Goal: Information Seeking & Learning: Compare options

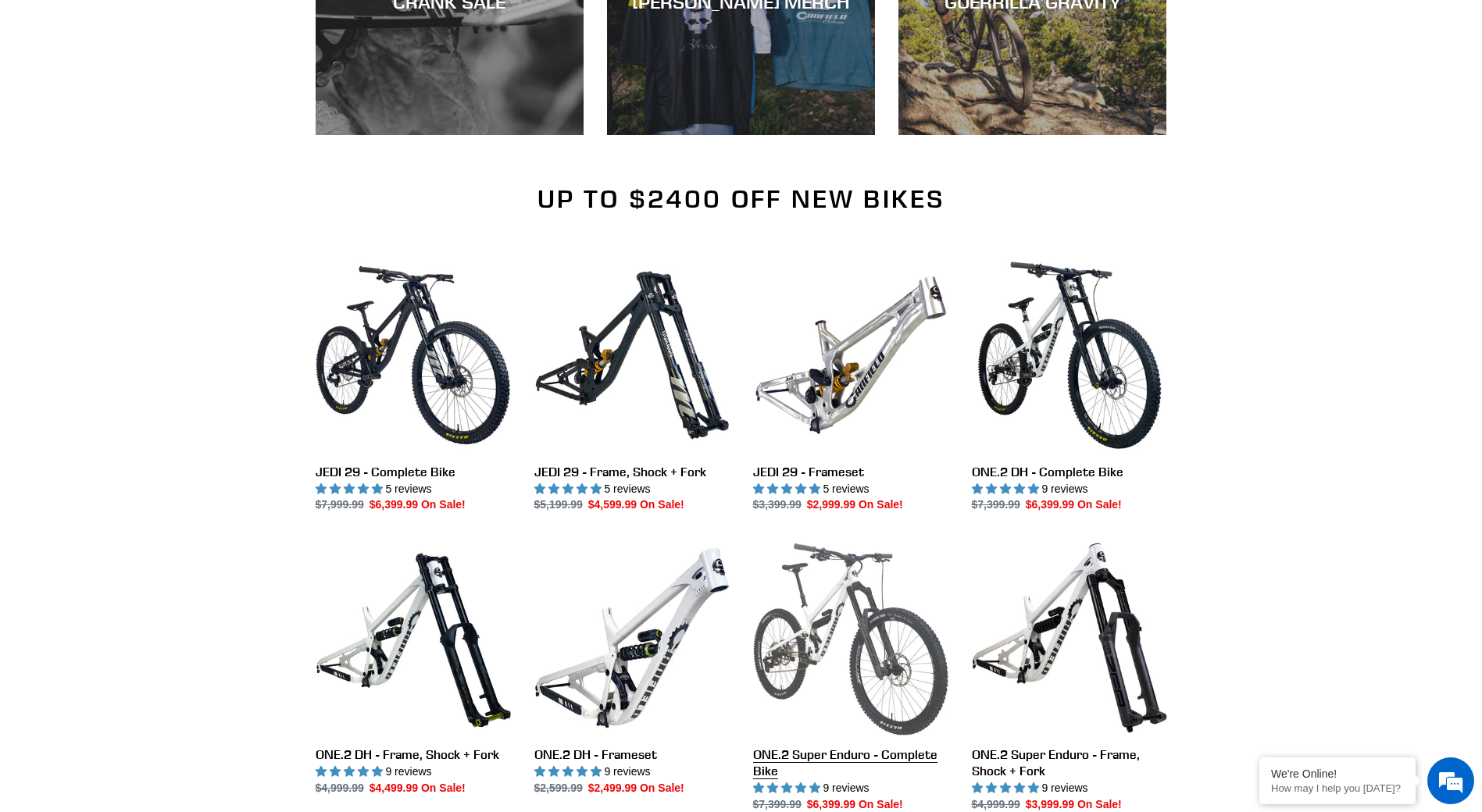
scroll to position [1718, 0]
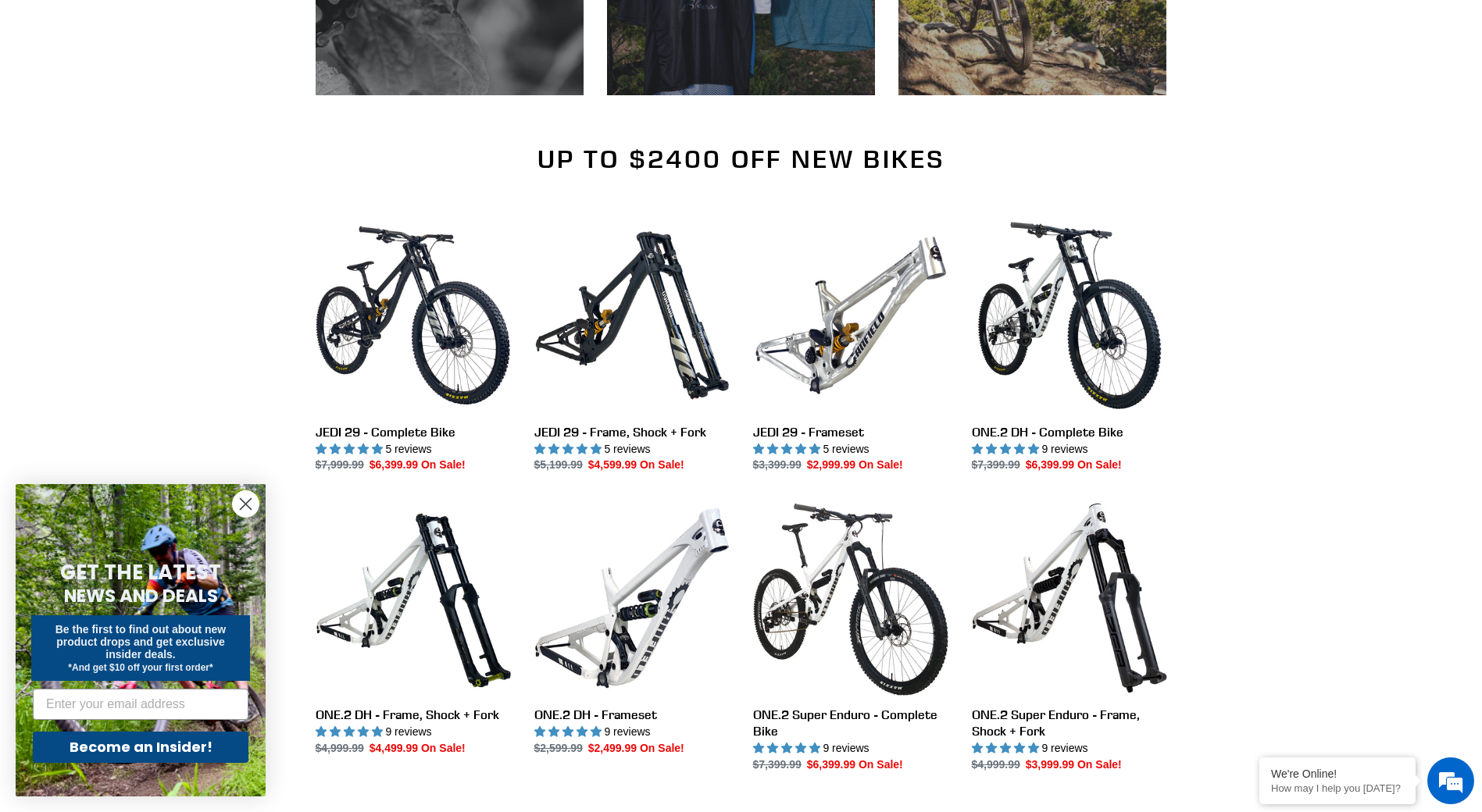
click at [241, 502] on circle "Close dialog" at bounding box center [245, 504] width 26 height 26
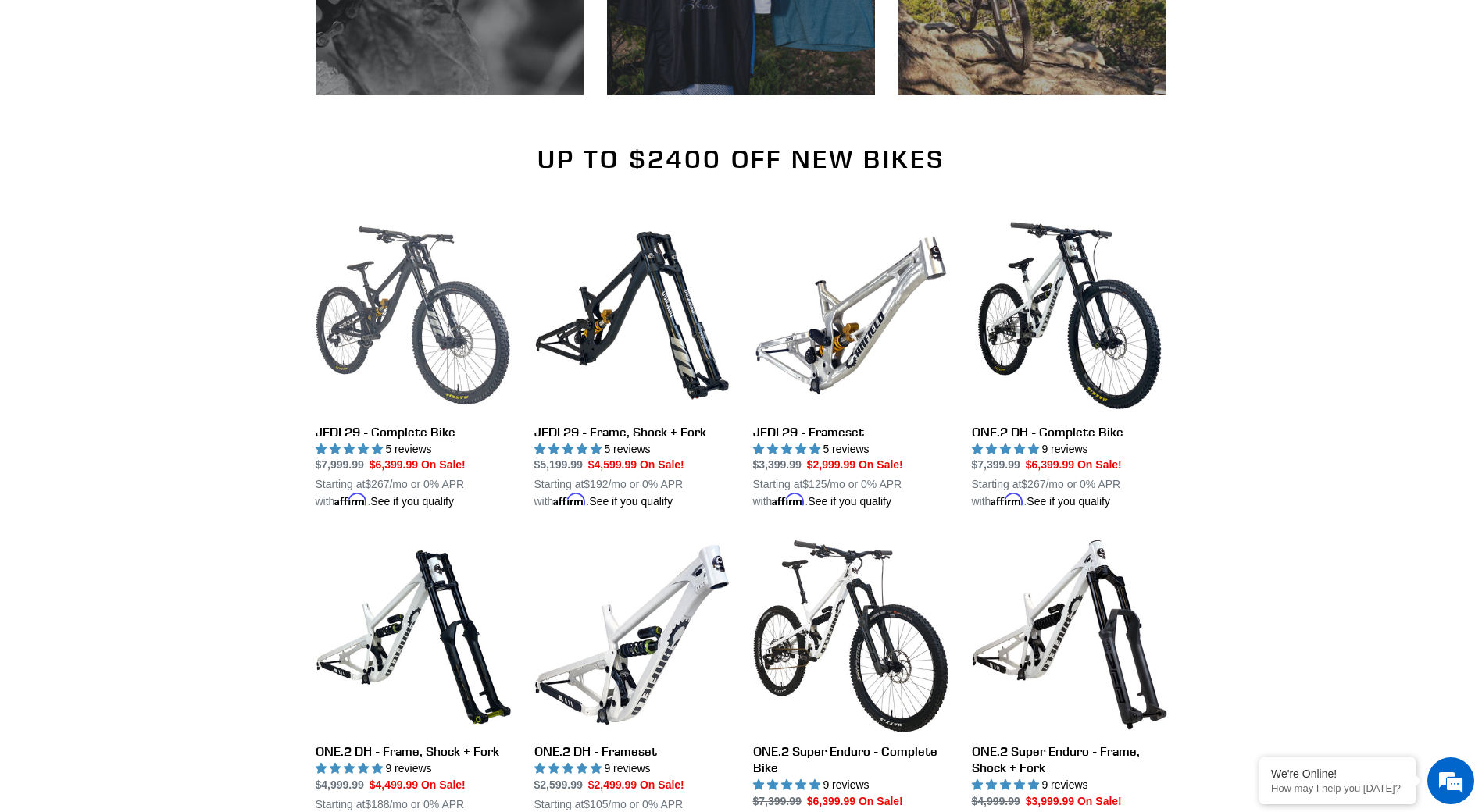
scroll to position [0, 0]
click at [352, 428] on link "JEDI 29 - Complete Bike" at bounding box center [414, 364] width 196 height 292
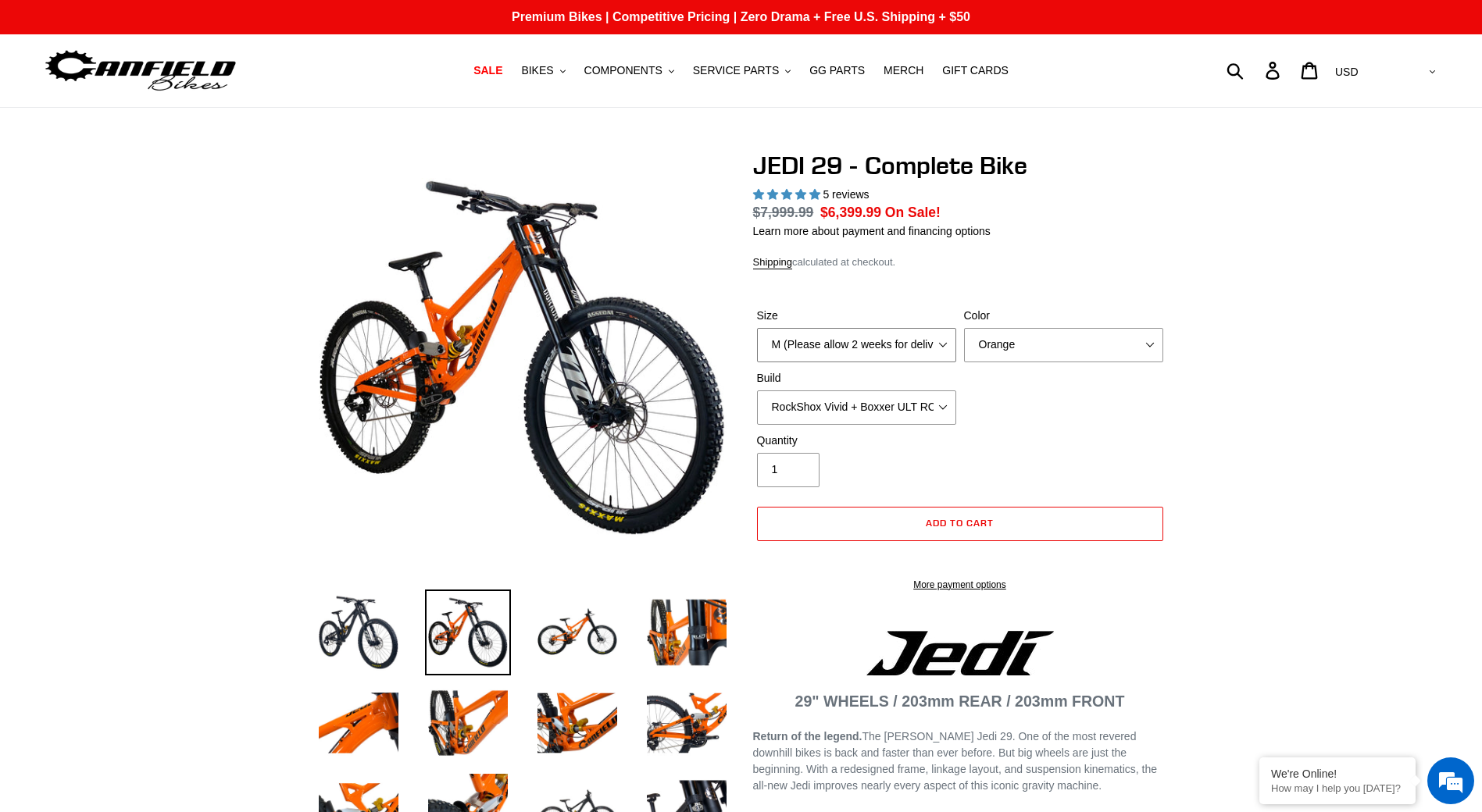
click at [887, 354] on select "M (Please allow 2 weeks for delivery) L (Please allow 2 weeks for delivery) XL …" at bounding box center [857, 345] width 199 height 34
click at [757, 328] on select "M (Please allow 2 weeks for delivery) L (Please allow 2 weeks for delivery) XL …" at bounding box center [857, 345] width 199 height 34
click at [999, 364] on div "Size M (Please allow 2 weeks for delivery) L (Please allow 2 weeks for delivery…" at bounding box center [960, 370] width 414 height 125
click at [1009, 358] on select "Orange Stealth Black Raw" at bounding box center [1063, 345] width 199 height 34
select select "Stealth Black"
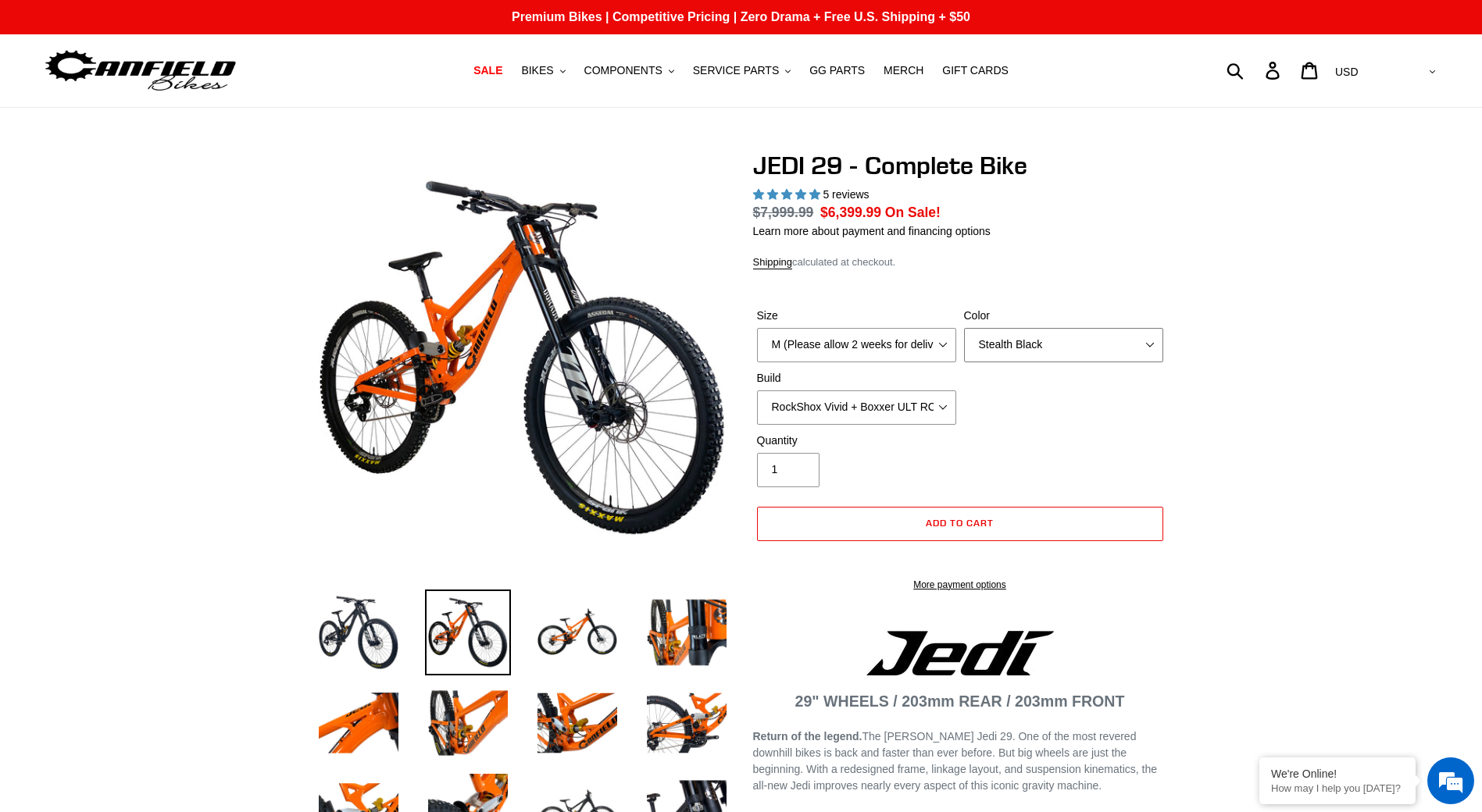
click at [964, 328] on select "Orange Stealth Black Raw" at bounding box center [1063, 345] width 199 height 34
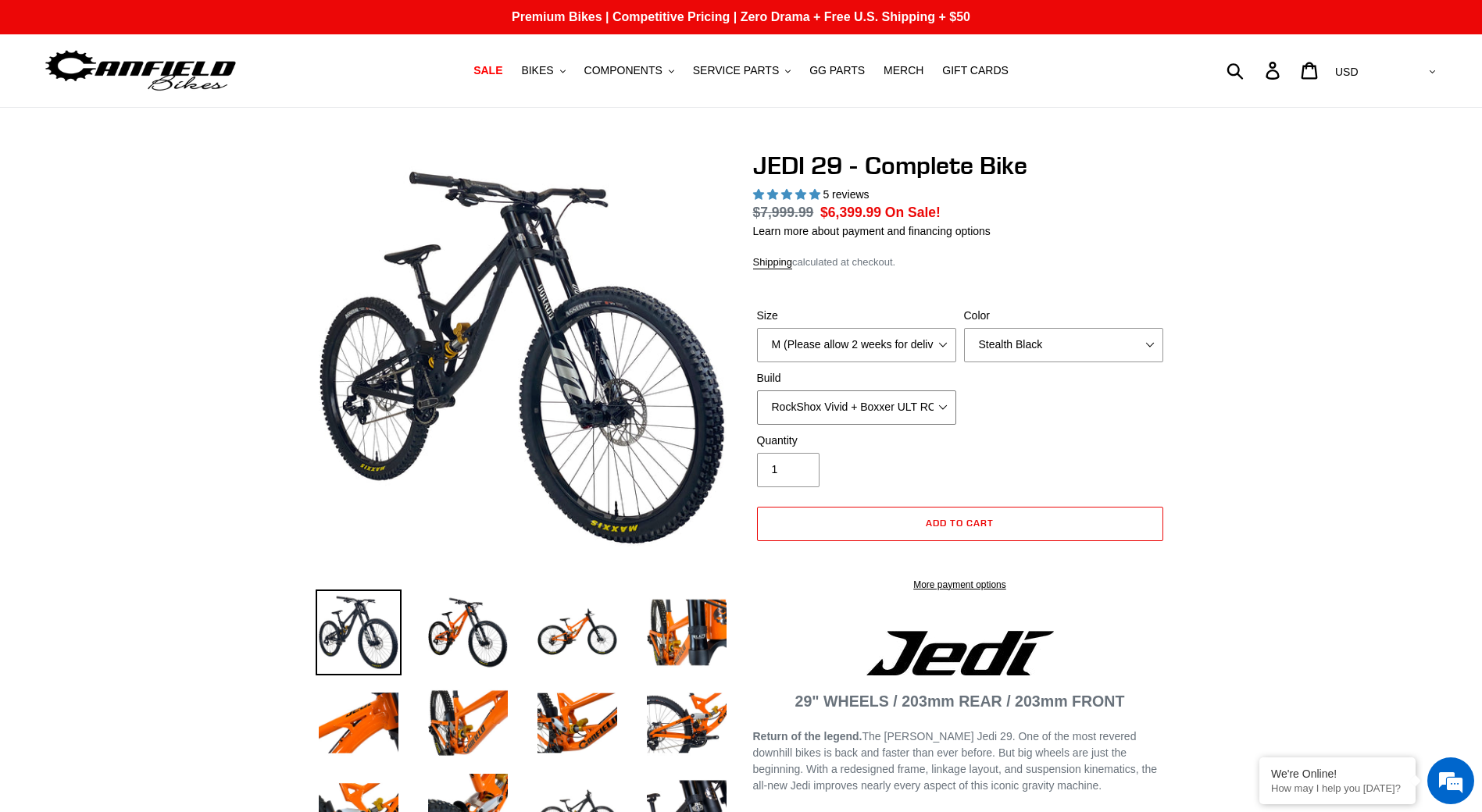
click at [924, 412] on select "RockShox Vivid + Boxxer ULT RC2 C3 200 + SRAM XO RockShox Vivid + Boxxer ULT RC…" at bounding box center [857, 407] width 199 height 34
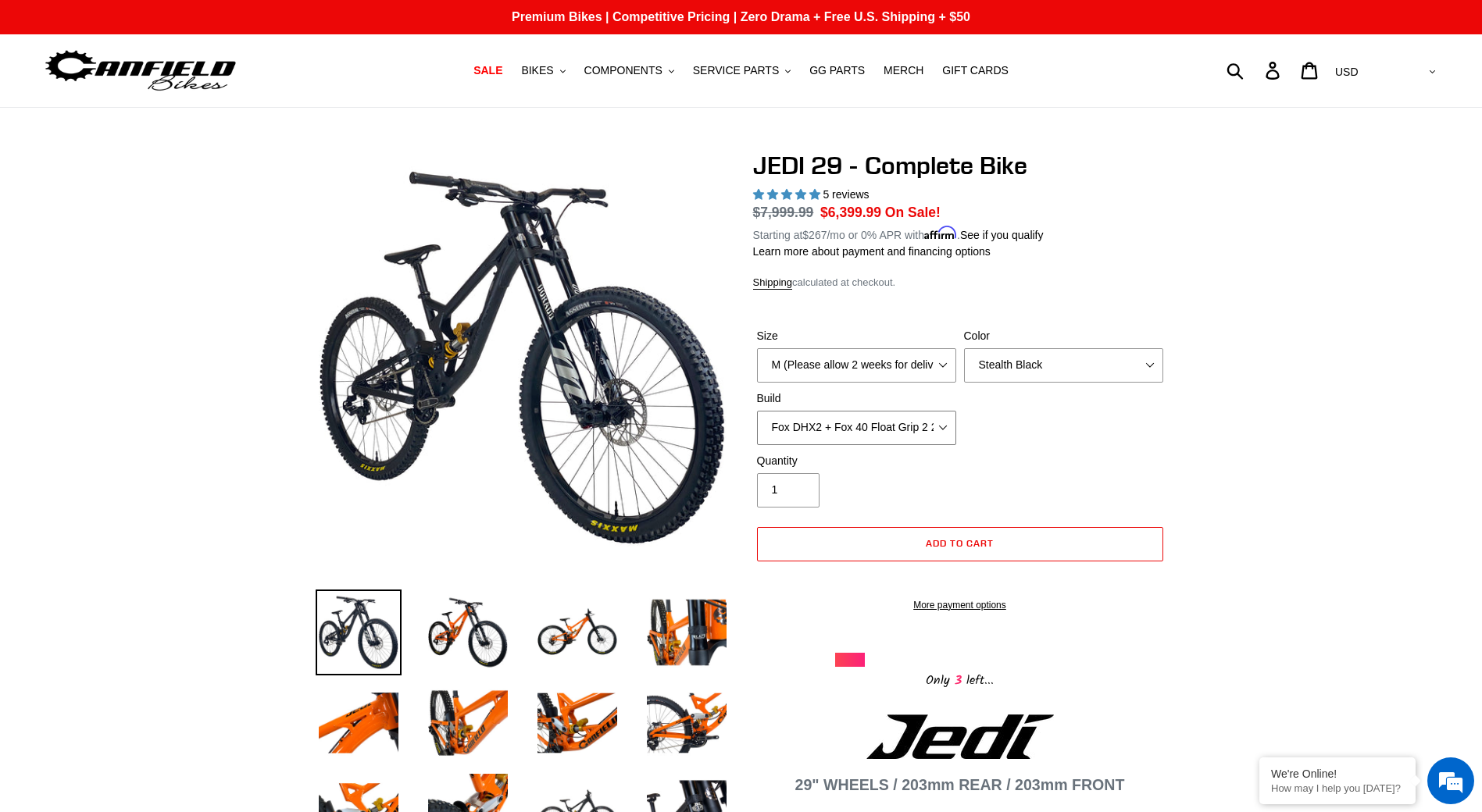
click at [757, 411] on select "RockShox Vivid + Boxxer ULT RC2 C3 200 + SRAM XO RockShox Vivid + Boxxer ULT RC…" at bounding box center [857, 428] width 199 height 34
click at [898, 428] on select "RockShox Vivid + Boxxer ULT RC2 C3 200 + SRAM XO RockShox Vivid + Boxxer ULT RC…" at bounding box center [857, 428] width 199 height 34
click at [757, 411] on select "RockShox Vivid + Boxxer ULT RC2 C3 200 + SRAM XO RockShox Vivid + Boxxer ULT RC…" at bounding box center [857, 428] width 199 height 34
click at [912, 428] on select "RockShox Vivid + Boxxer ULT RC2 C3 200 + SRAM XO RockShox Vivid + Boxxer ULT RC…" at bounding box center [857, 428] width 199 height 34
click at [757, 411] on select "RockShox Vivid + Boxxer ULT RC2 C3 200 + SRAM XO RockShox Vivid + Boxxer ULT RC…" at bounding box center [857, 428] width 199 height 34
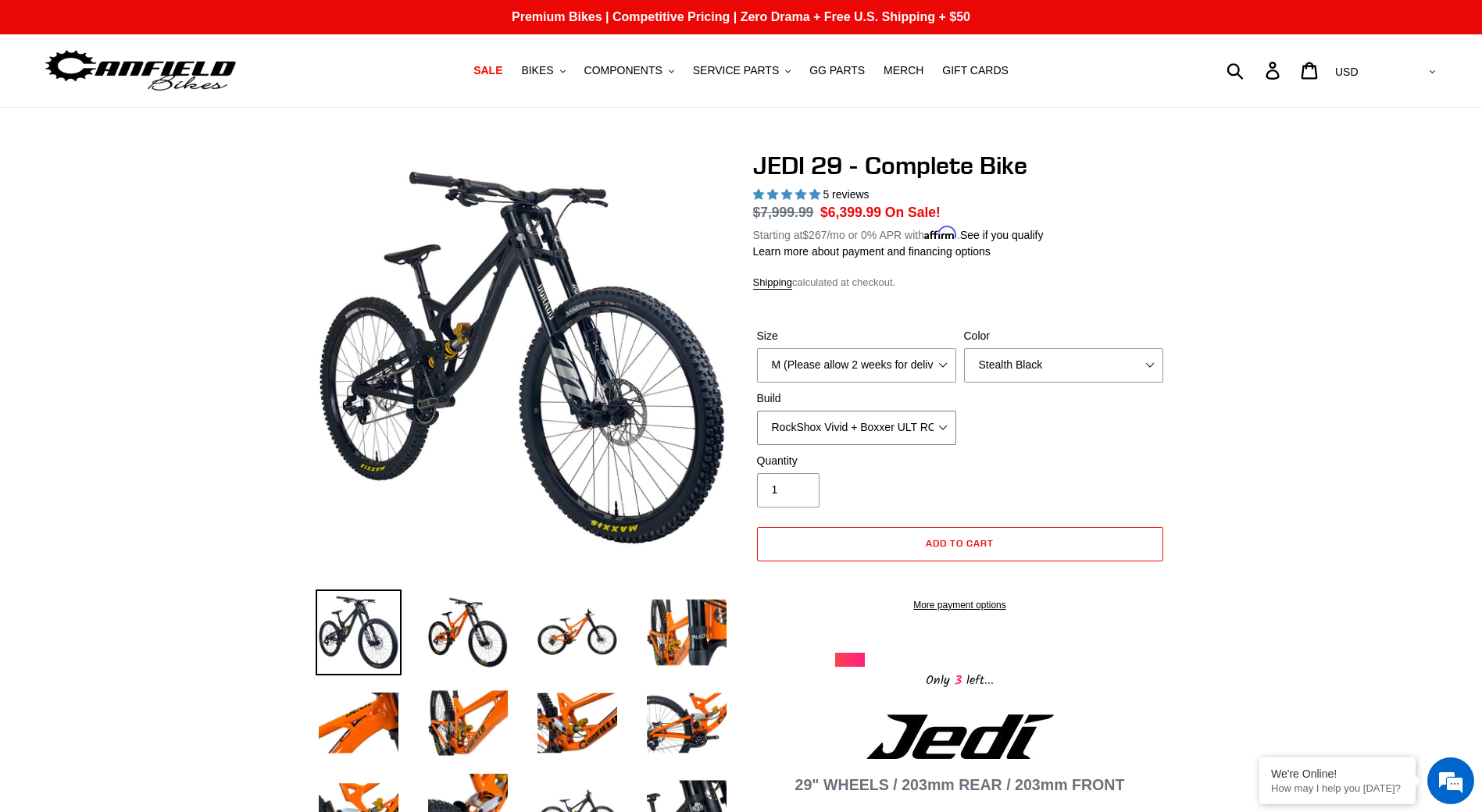
drag, startPoint x: 897, startPoint y: 414, endPoint x: 896, endPoint y: 428, distance: 14.0
click at [896, 414] on select "RockShox Vivid + Boxxer ULT RC2 C3 200 + SRAM XO RockShox Vivid + Boxxer ULT RC…" at bounding box center [857, 428] width 199 height 34
click at [757, 411] on select "RockShox Vivid + Boxxer ULT RC2 C3 200 + SRAM XO RockShox Vivid + Boxxer ULT RC…" at bounding box center [857, 428] width 199 height 34
click at [914, 416] on select "RockShox Vivid + Boxxer ULT RC2 C3 200 + SRAM XO RockShox Vivid + Boxxer ULT RC…" at bounding box center [857, 428] width 199 height 34
click at [757, 411] on select "RockShox Vivid + Boxxer ULT RC2 C3 200 + SRAM XO RockShox Vivid + Boxxer ULT RC…" at bounding box center [857, 428] width 199 height 34
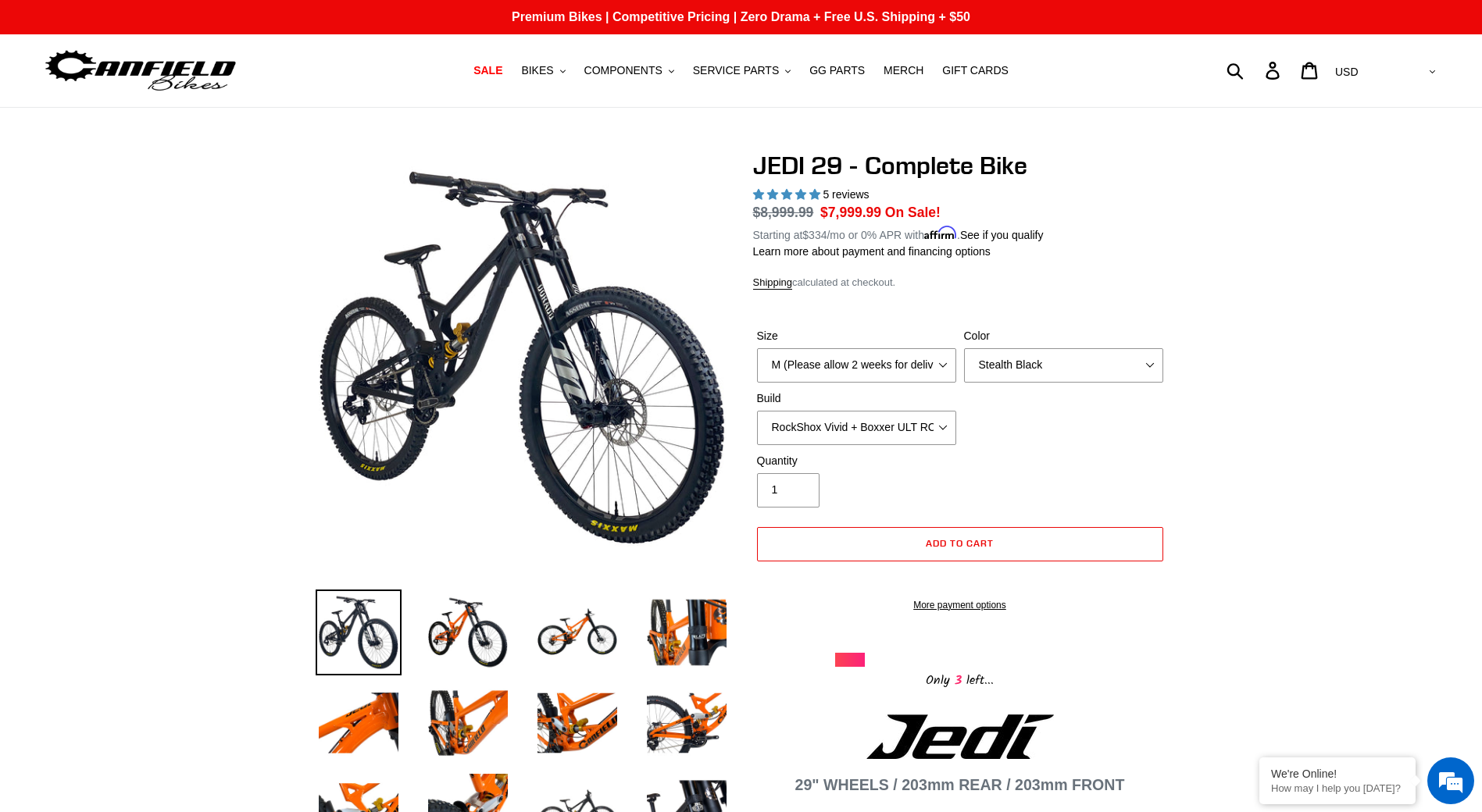
click at [912, 447] on div "Size M (Please allow 2 weeks for delivery) L (Please allow 2 weeks for delivery…" at bounding box center [960, 391] width 414 height 125
click at [923, 433] on select "RockShox Vivid + Boxxer ULT RC2 C3 200 + SRAM XO RockShox Vivid + Boxxer ULT RC…" at bounding box center [857, 428] width 199 height 34
select select "Fox DHX2 + Fox 40 Float Grip 2 203 + SRAM XO"
click at [757, 411] on select "RockShox Vivid + Boxxer ULT RC2 C3 200 + SRAM XO RockShox Vivid + Boxxer ULT RC…" at bounding box center [857, 428] width 199 height 34
click at [919, 432] on select "RockShox Vivid + Boxxer ULT RC2 C3 200 + SRAM XO RockShox Vivid + Boxxer ULT RC…" at bounding box center [857, 428] width 199 height 34
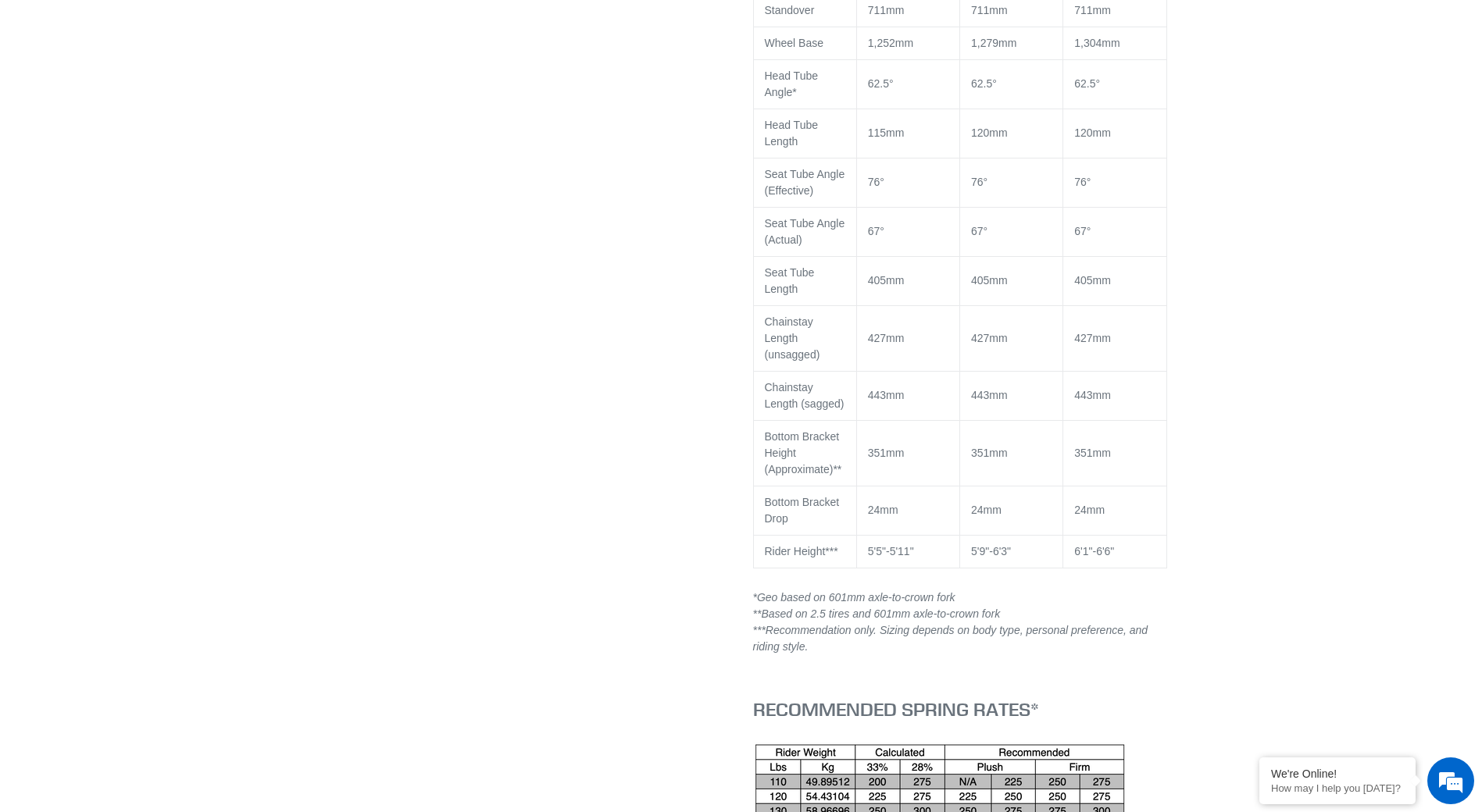
scroll to position [2889, 0]
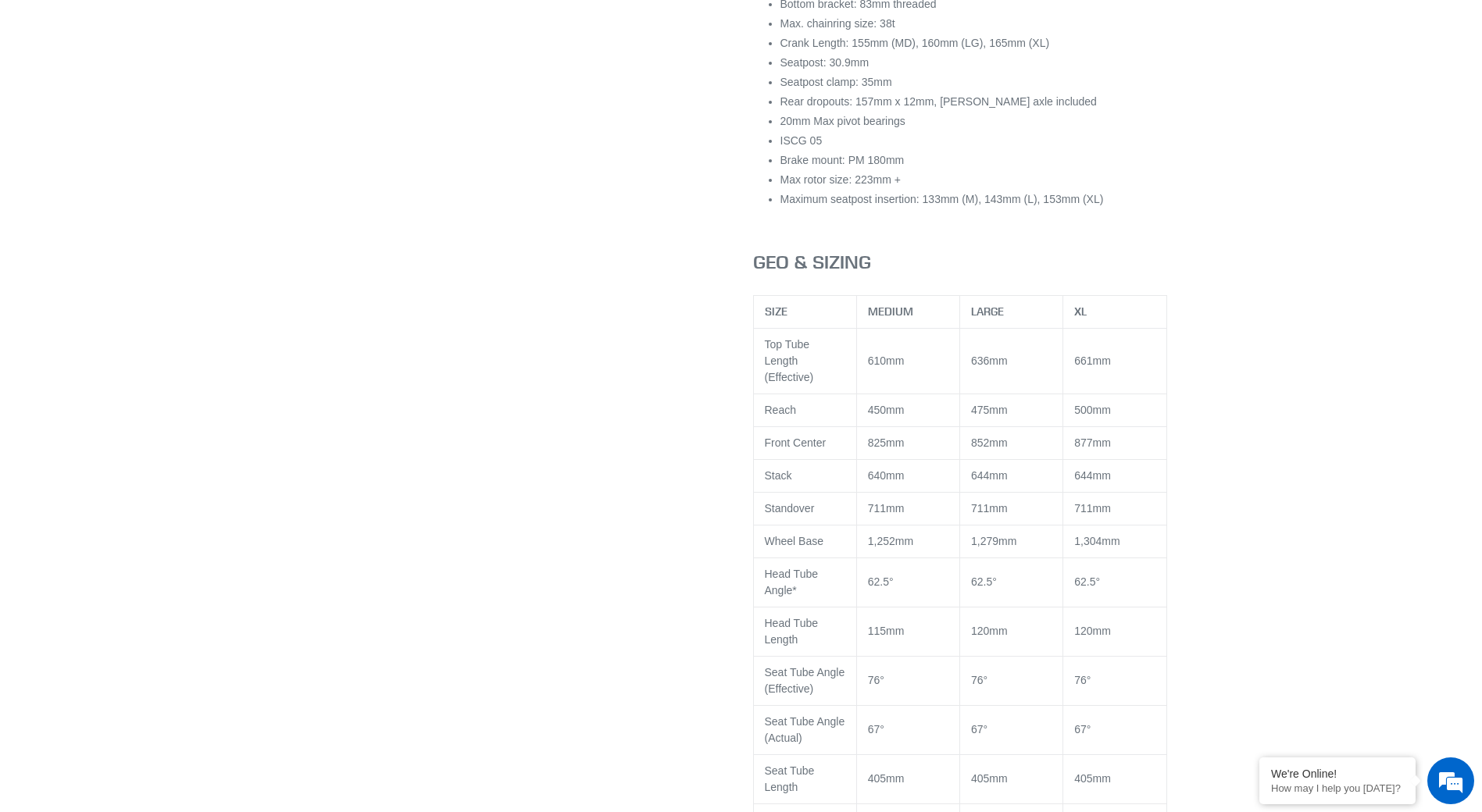
scroll to position [2108, 0]
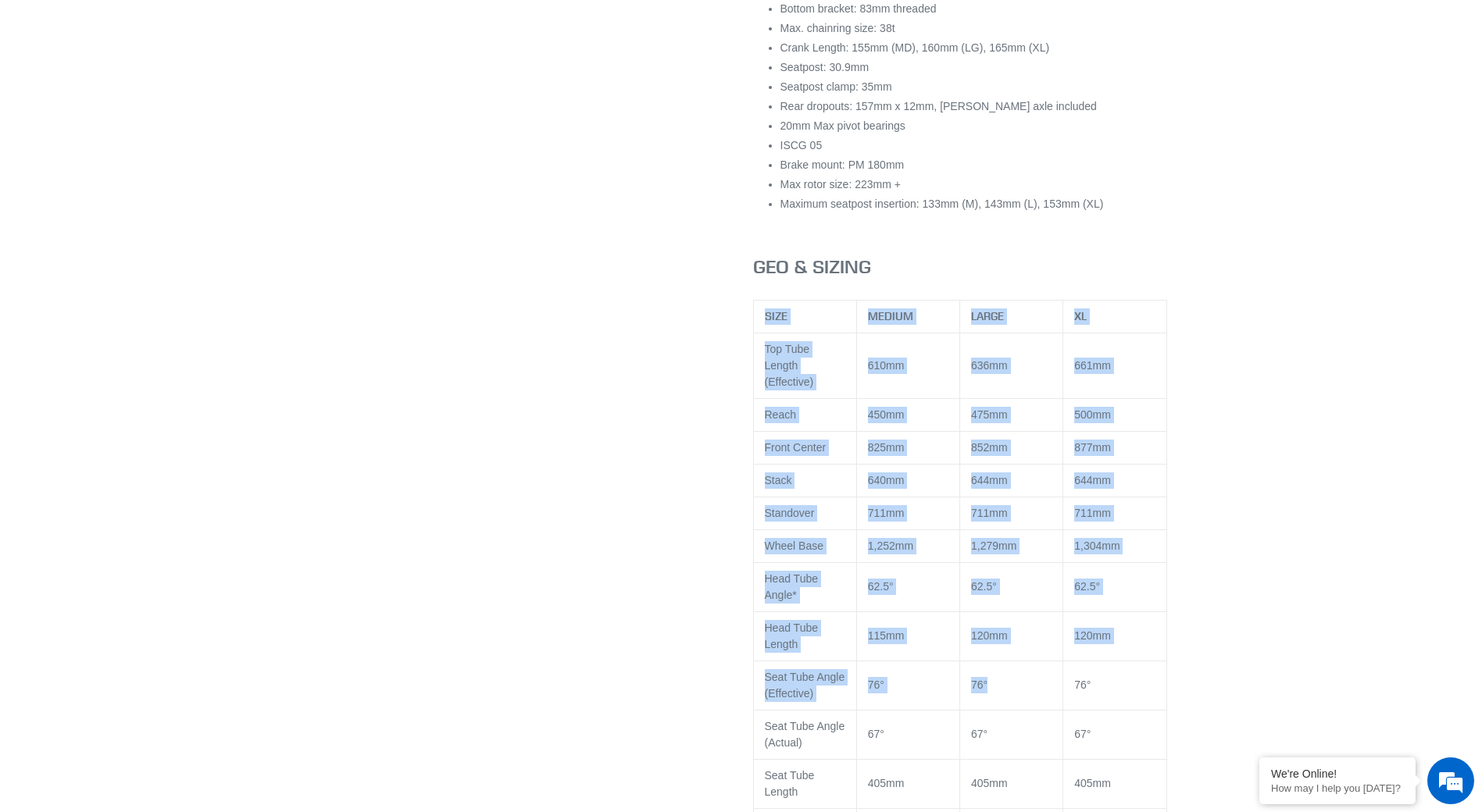
drag, startPoint x: 732, startPoint y: 308, endPoint x: 1057, endPoint y: 707, distance: 514.6
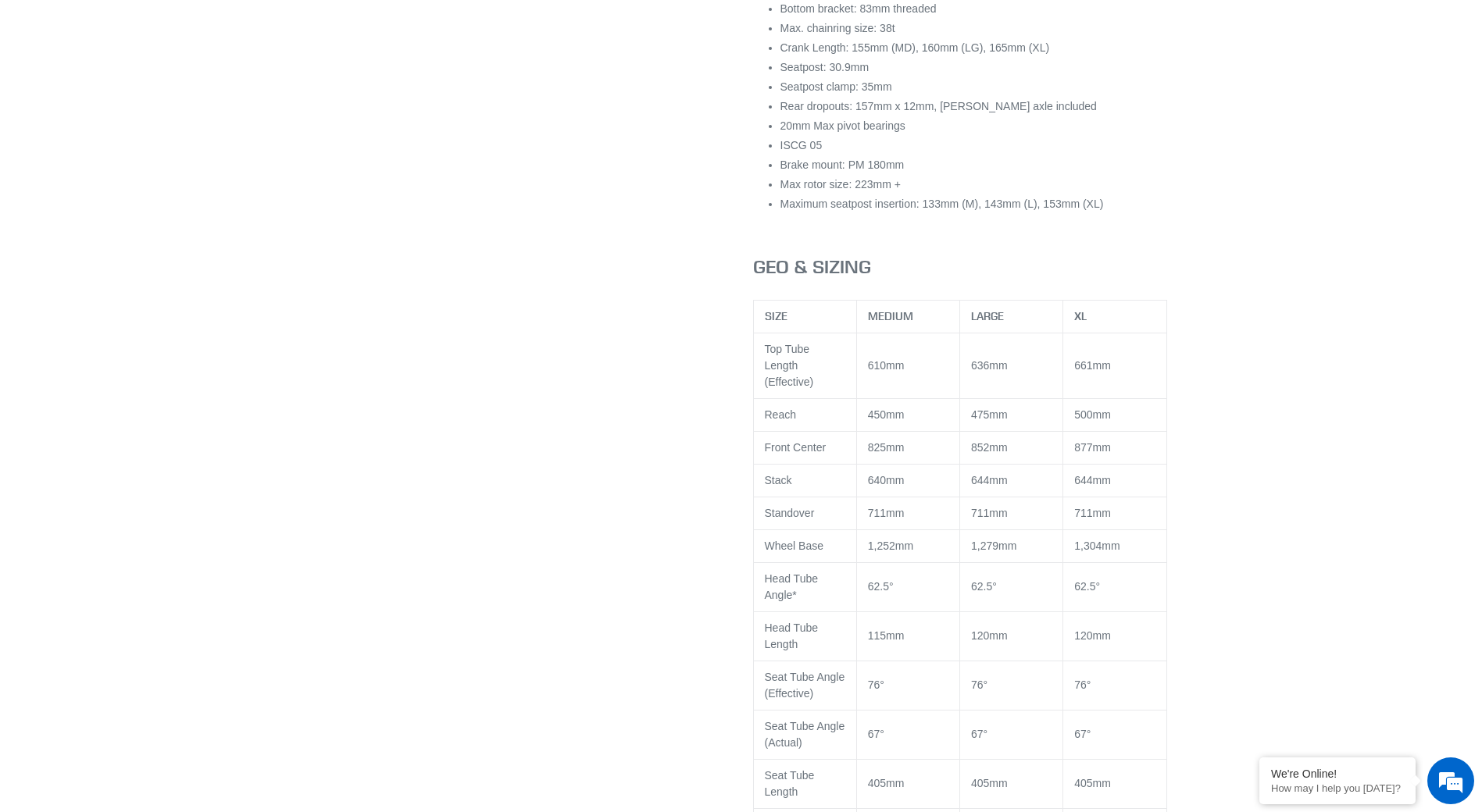
drag, startPoint x: 1331, startPoint y: 644, endPoint x: 1303, endPoint y: 638, distance: 28.6
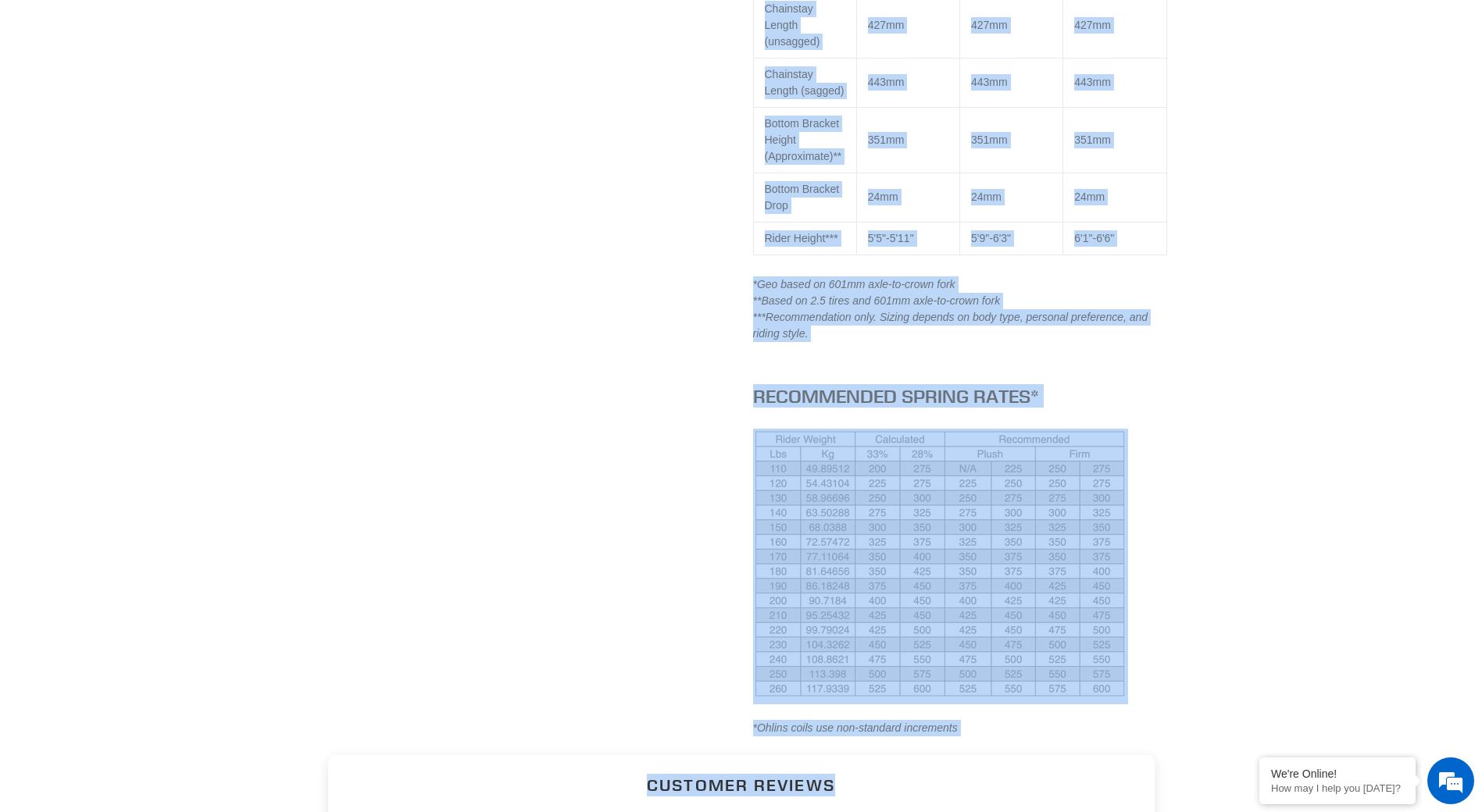
scroll to position [2963, 0]
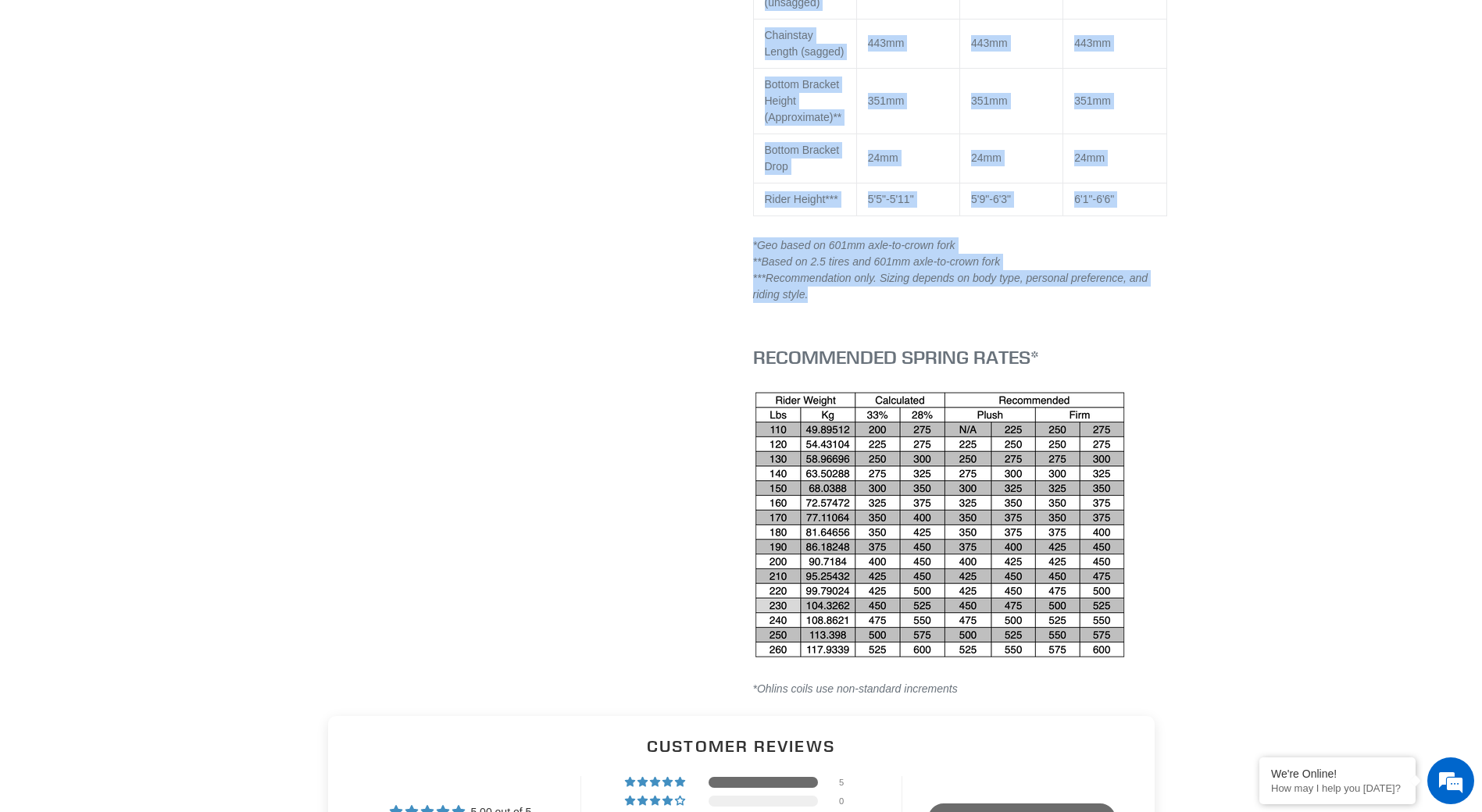
drag, startPoint x: 781, startPoint y: 295, endPoint x: 1152, endPoint y: 298, distance: 371.0
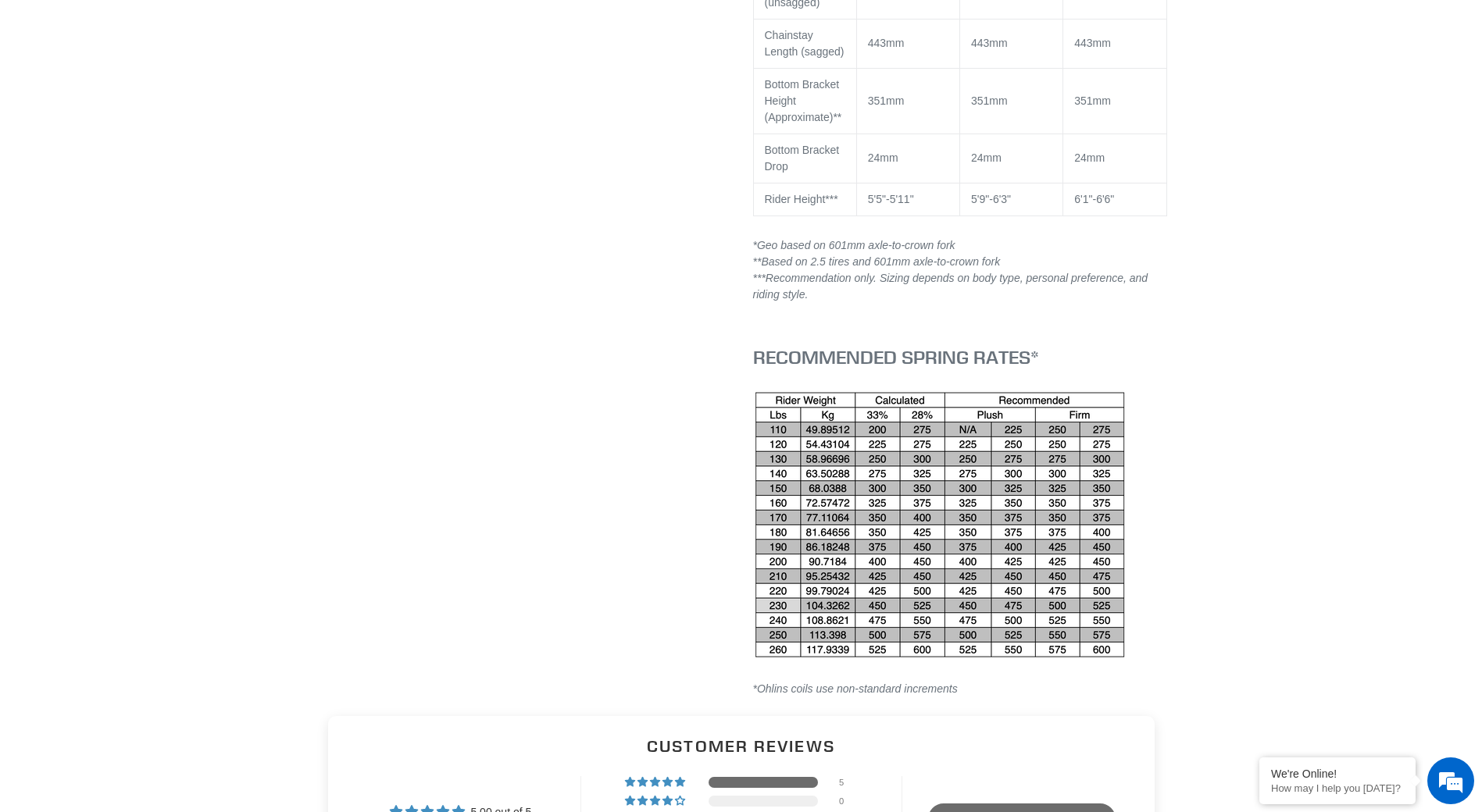
drag, startPoint x: 1152, startPoint y: 298, endPoint x: 1117, endPoint y: 312, distance: 37.7
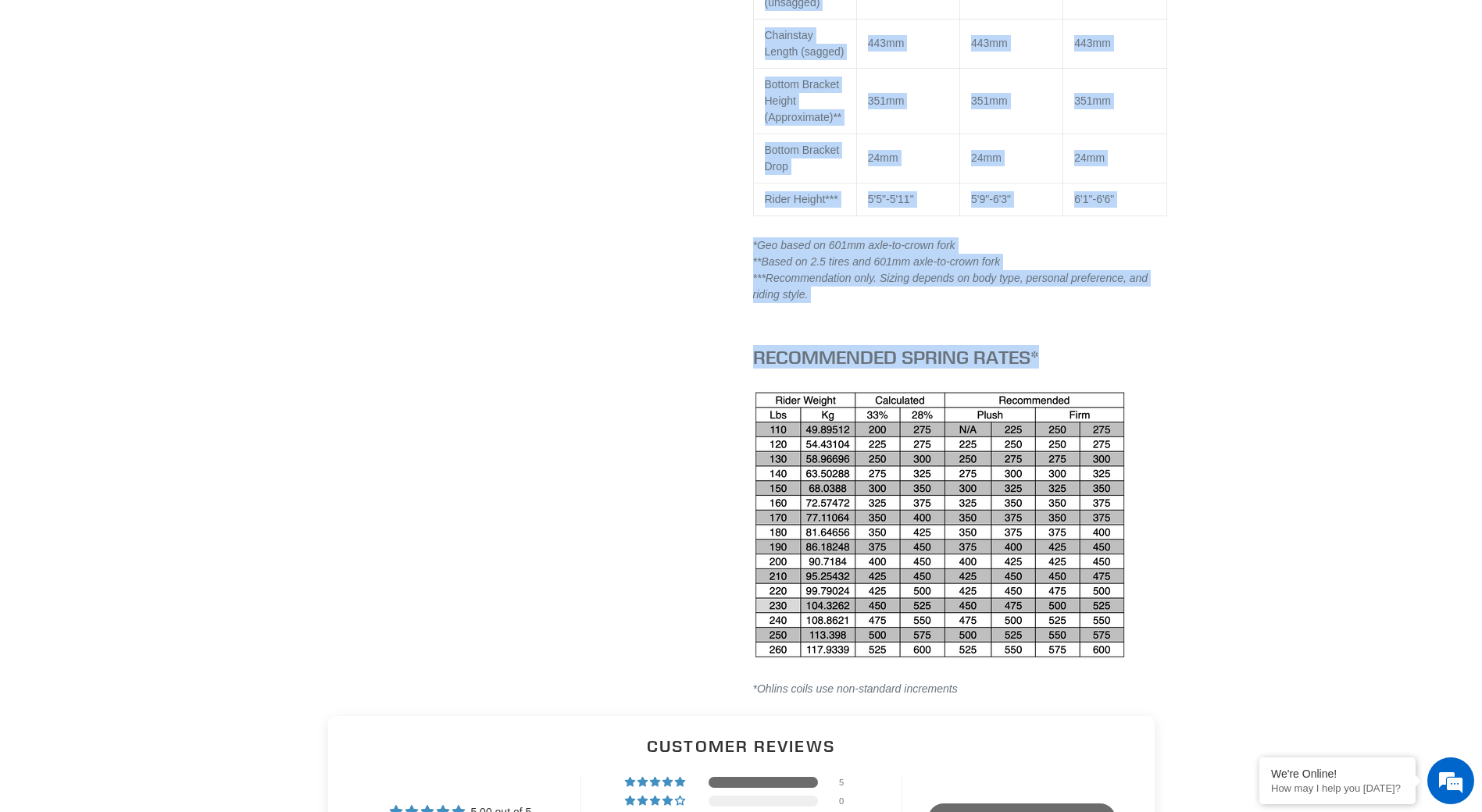
drag, startPoint x: 914, startPoint y: 300, endPoint x: 669, endPoint y: 133, distance: 296.5
drag, startPoint x: 971, startPoint y: 323, endPoint x: 956, endPoint y: 323, distance: 15.0
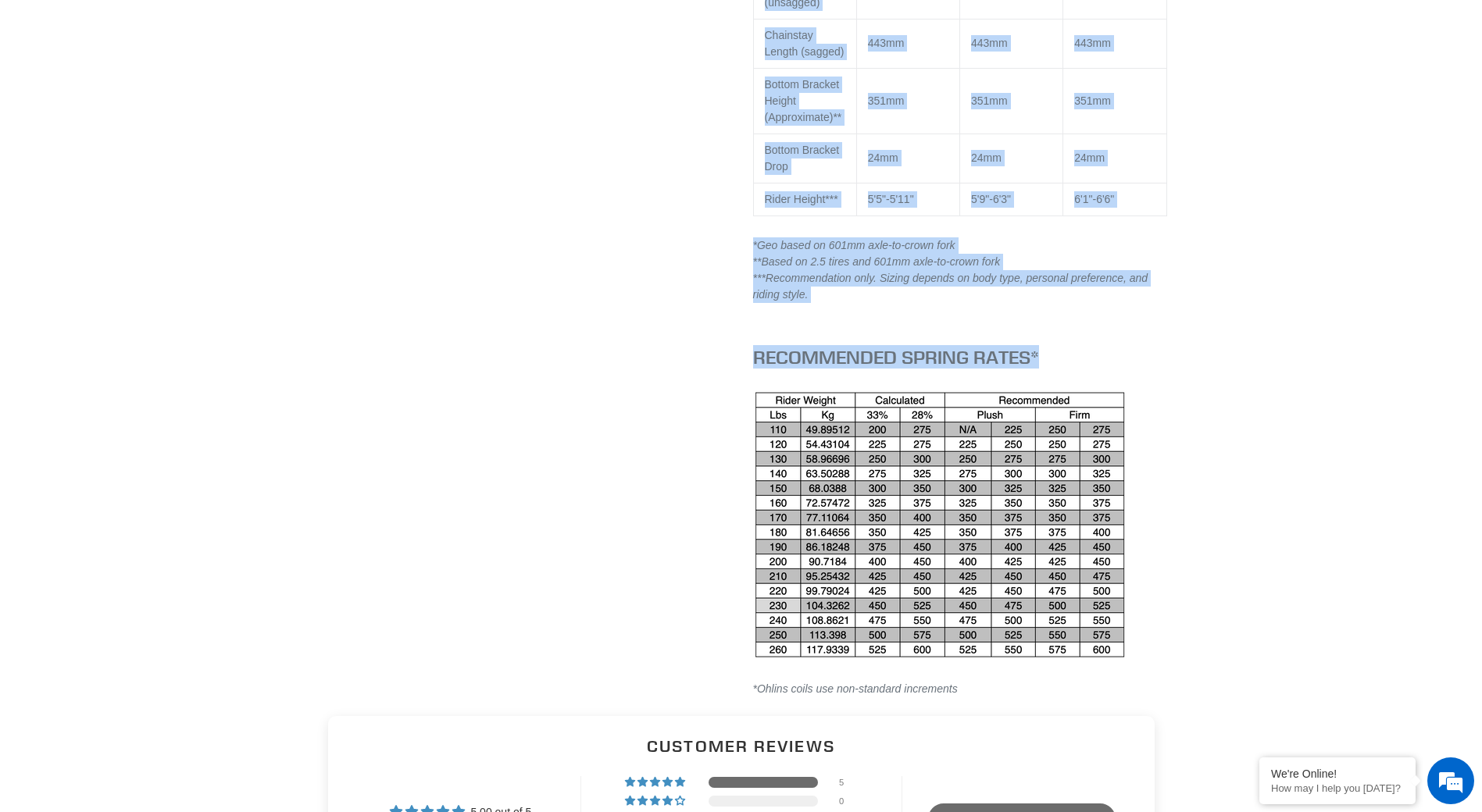
click at [769, 303] on p "*Geo based on 601mm axle-to-crown fork **Based on 2.5 tires and 601mm axle-to-c…" at bounding box center [960, 270] width 414 height 66
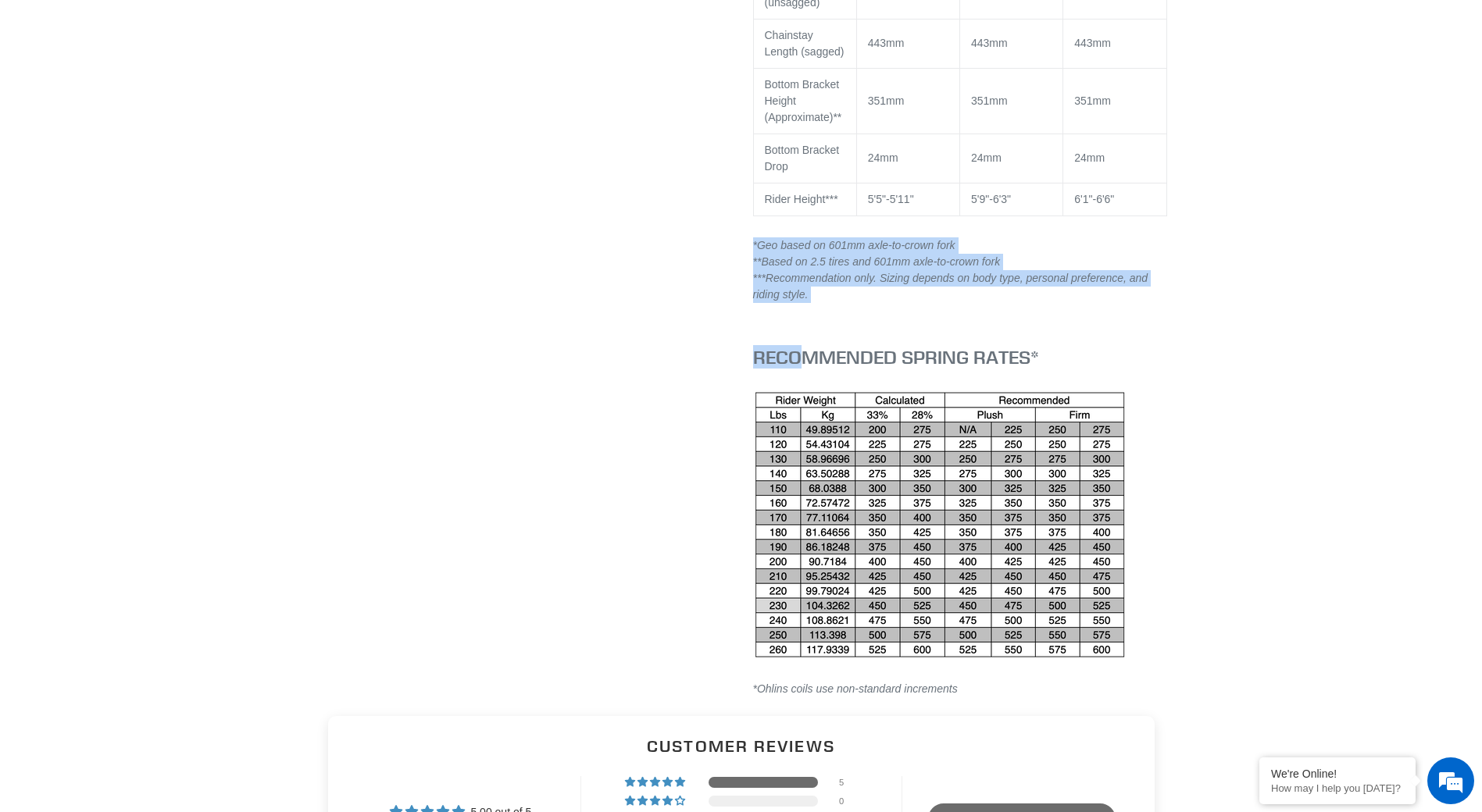
drag, startPoint x: 795, startPoint y: 307, endPoint x: 733, endPoint y: 241, distance: 90.6
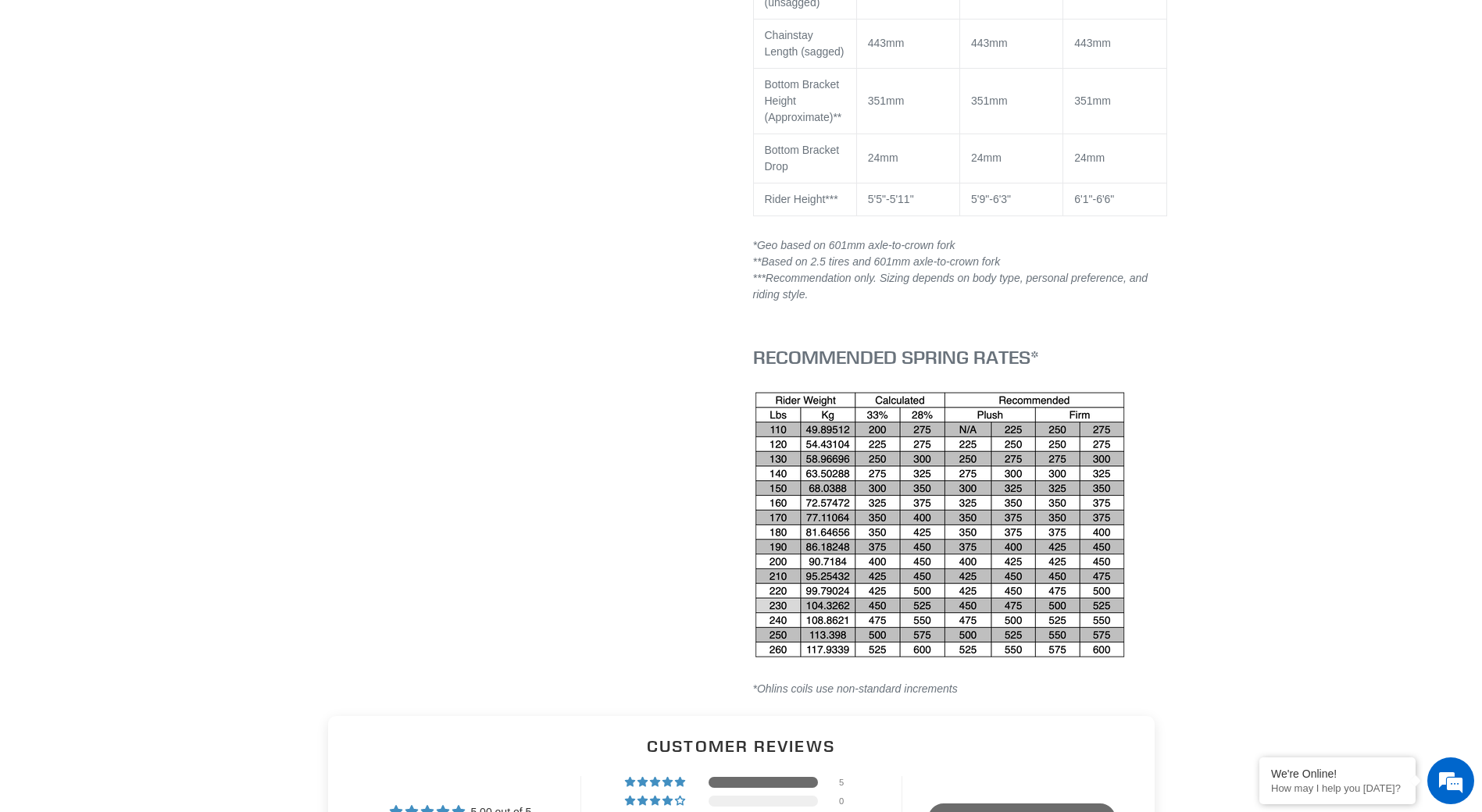
drag, startPoint x: 733, startPoint y: 241, endPoint x: 823, endPoint y: 304, distance: 109.9
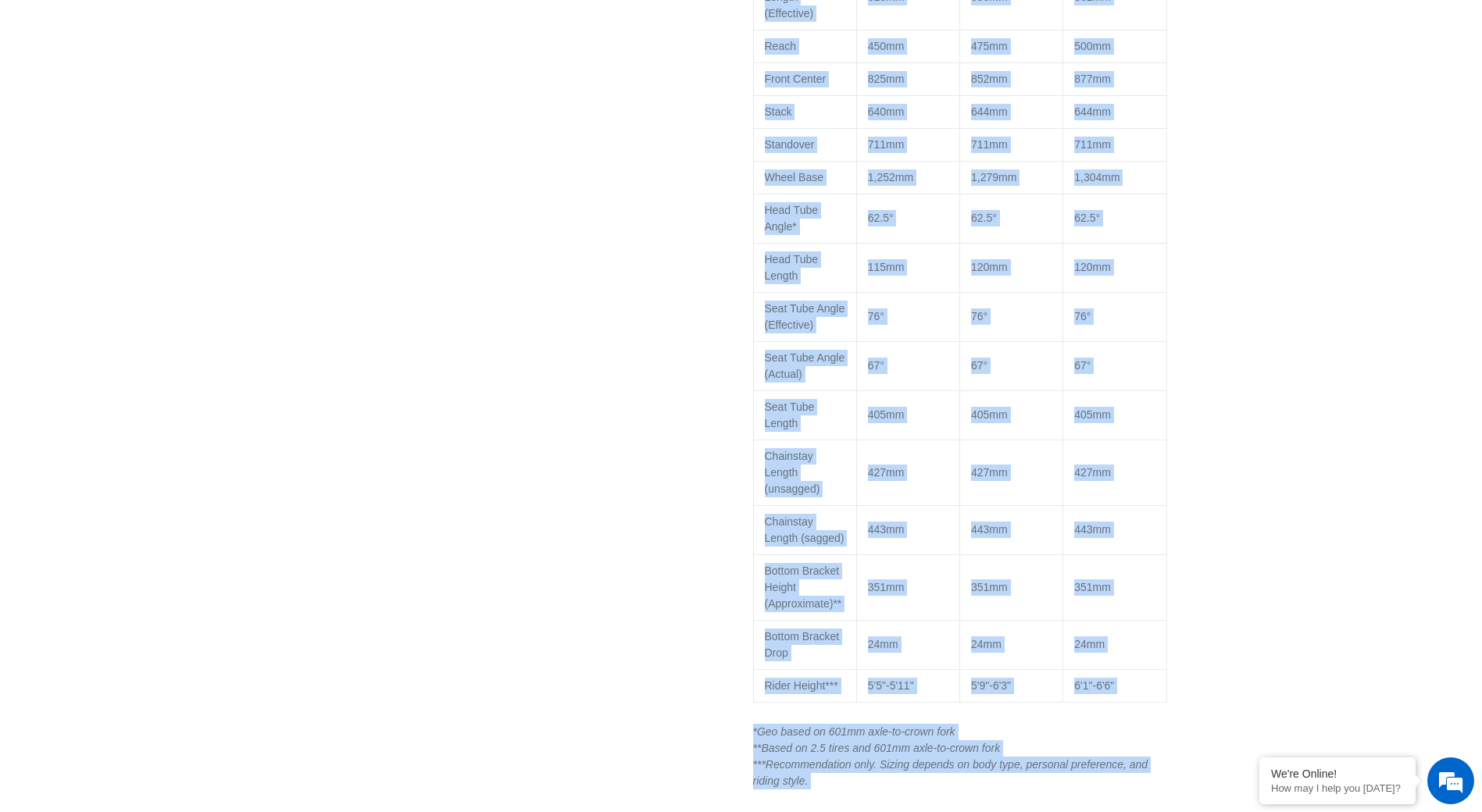
scroll to position [2492, 0]
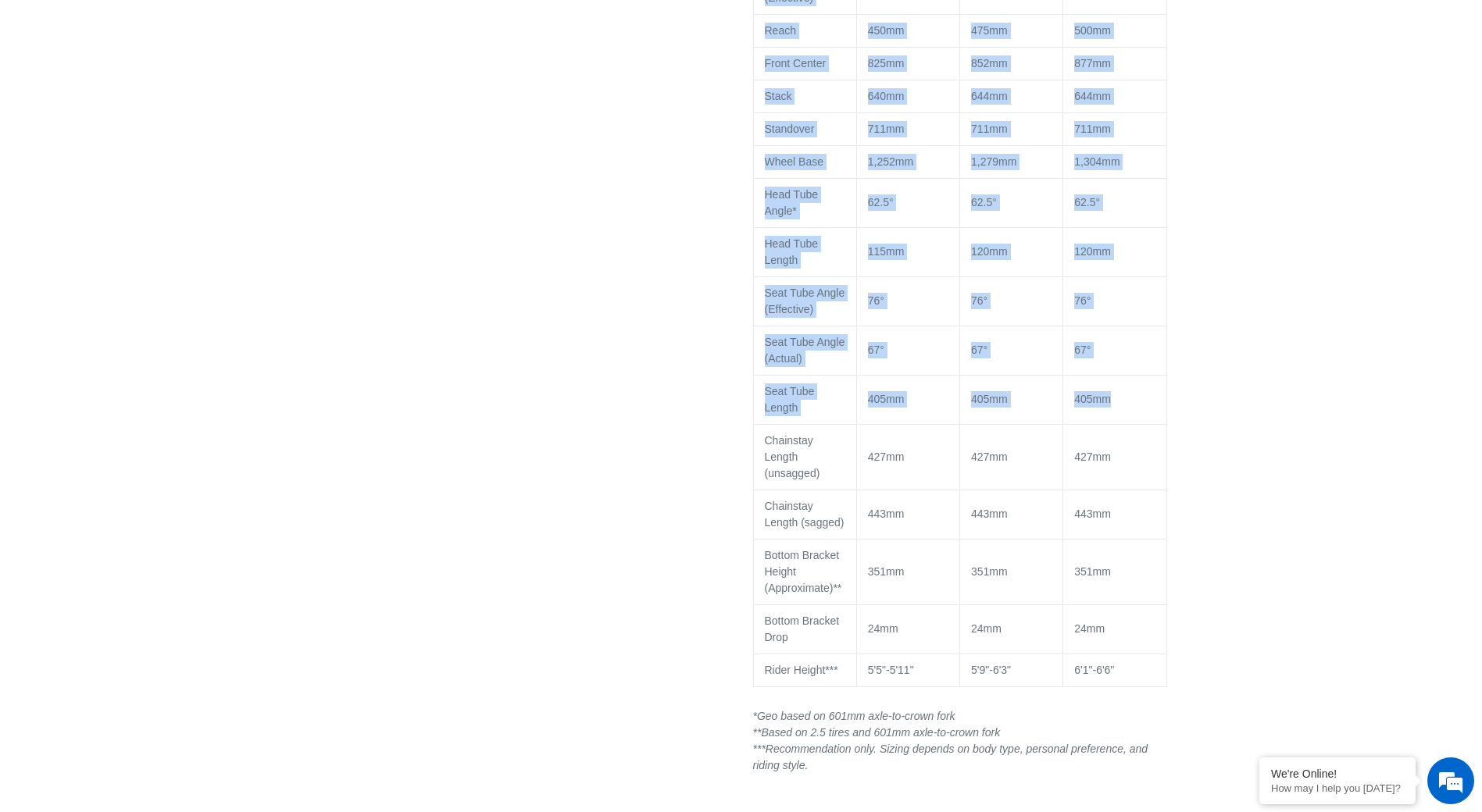
drag, startPoint x: 747, startPoint y: 47, endPoint x: 1161, endPoint y: 386, distance: 535.1
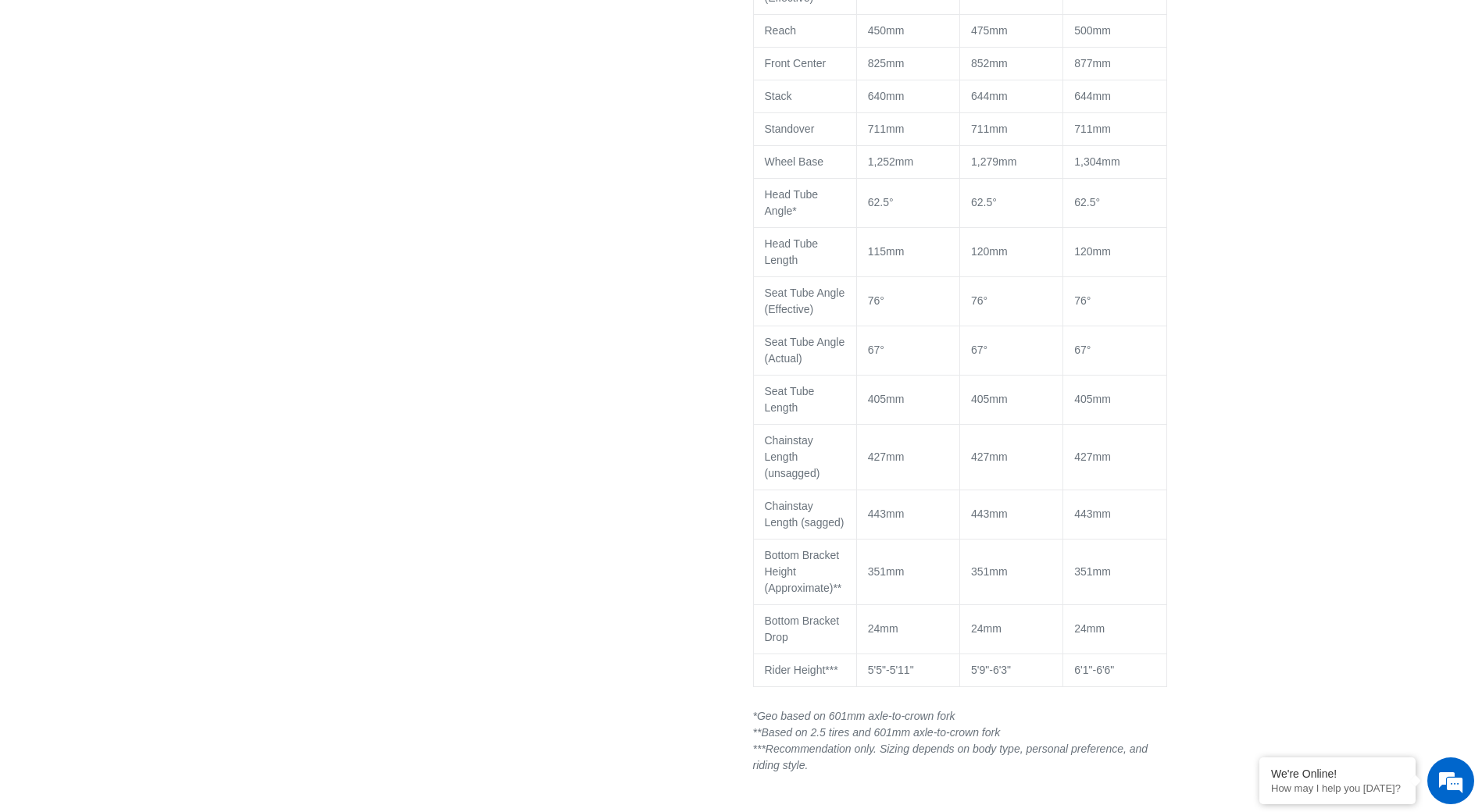
drag, startPoint x: 1161, startPoint y: 386, endPoint x: 1238, endPoint y: 396, distance: 77.6
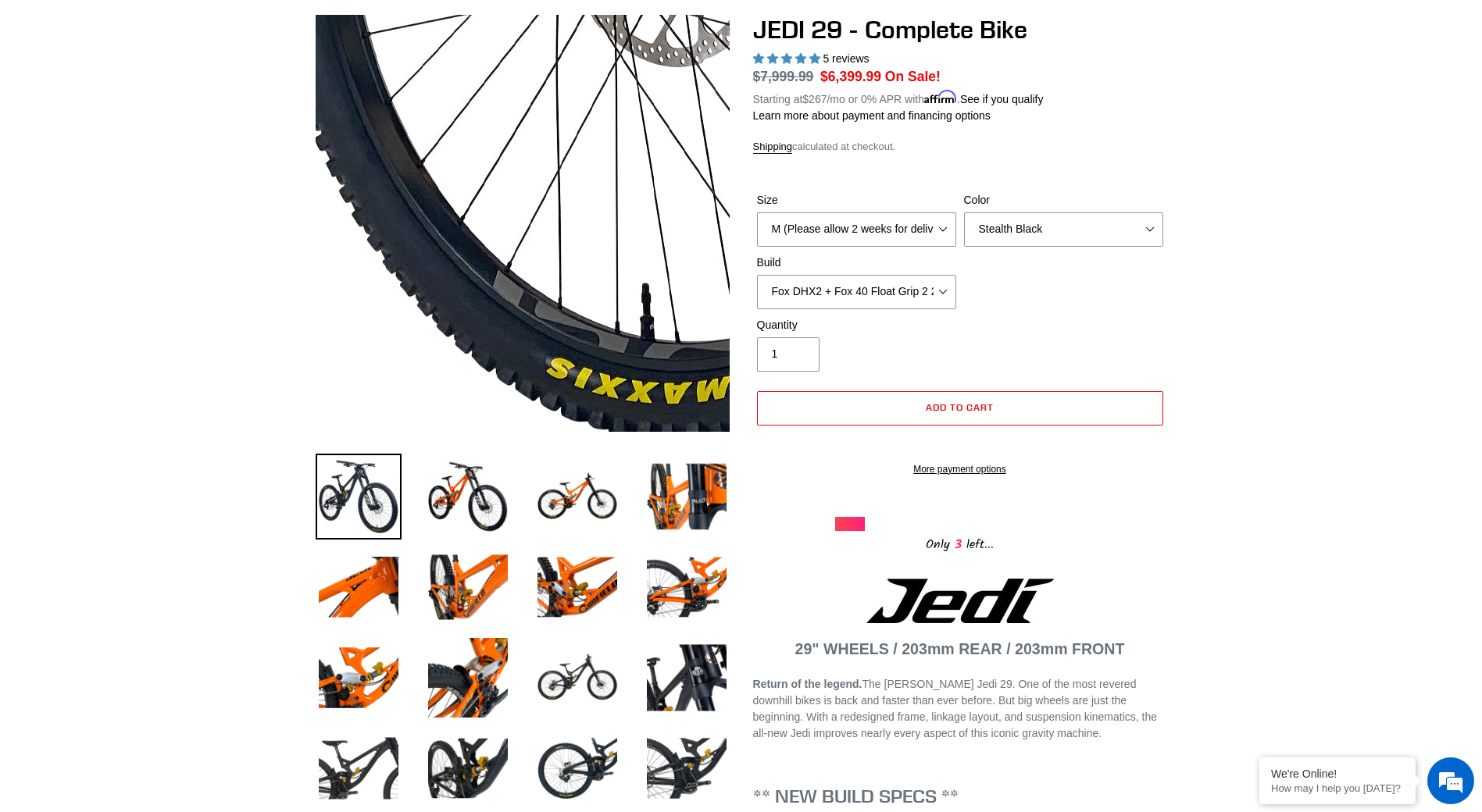
scroll to position [0, 0]
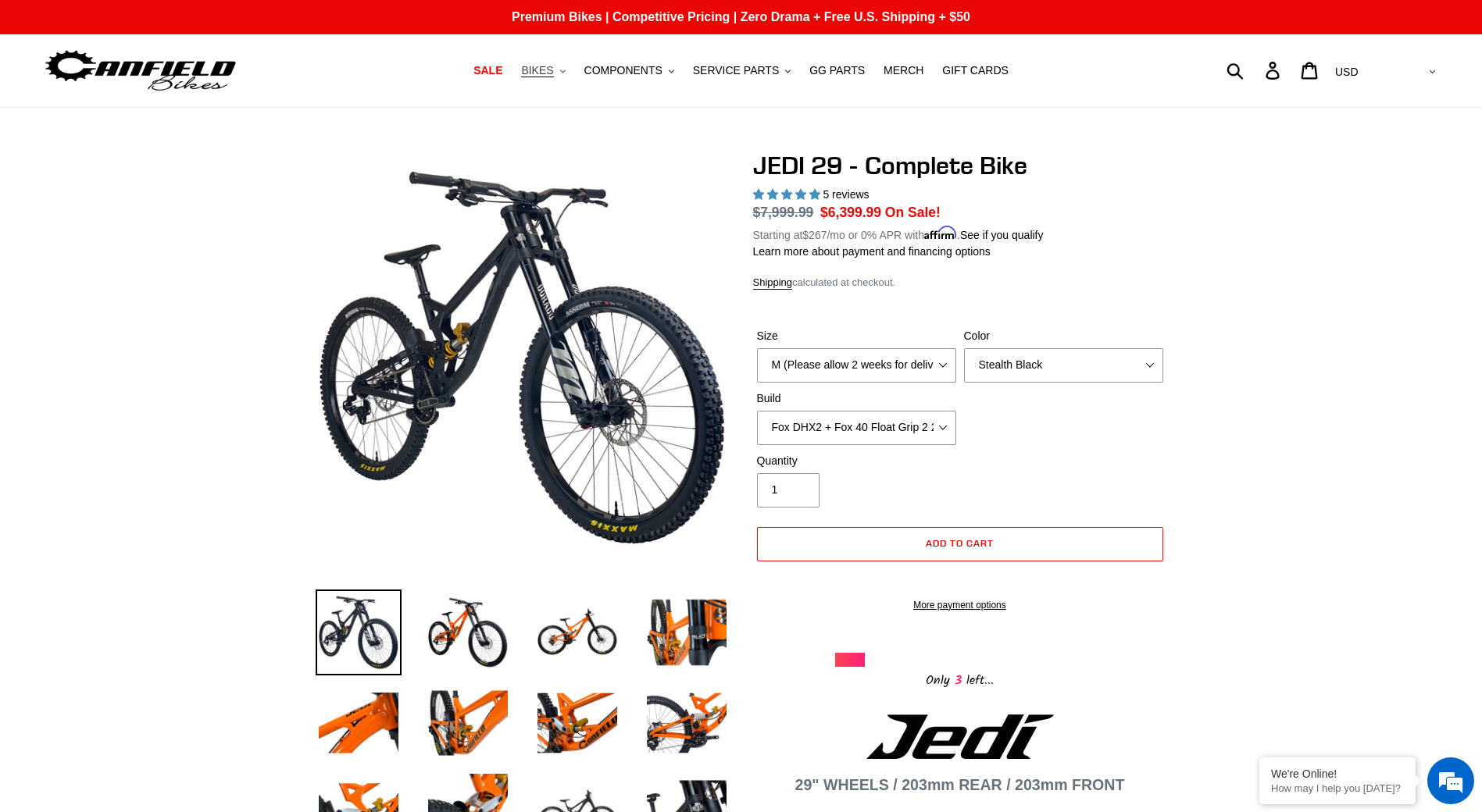
click at [573, 73] on button "BIKES .cls-1{fill:#231f20}" at bounding box center [542, 70] width 59 height 21
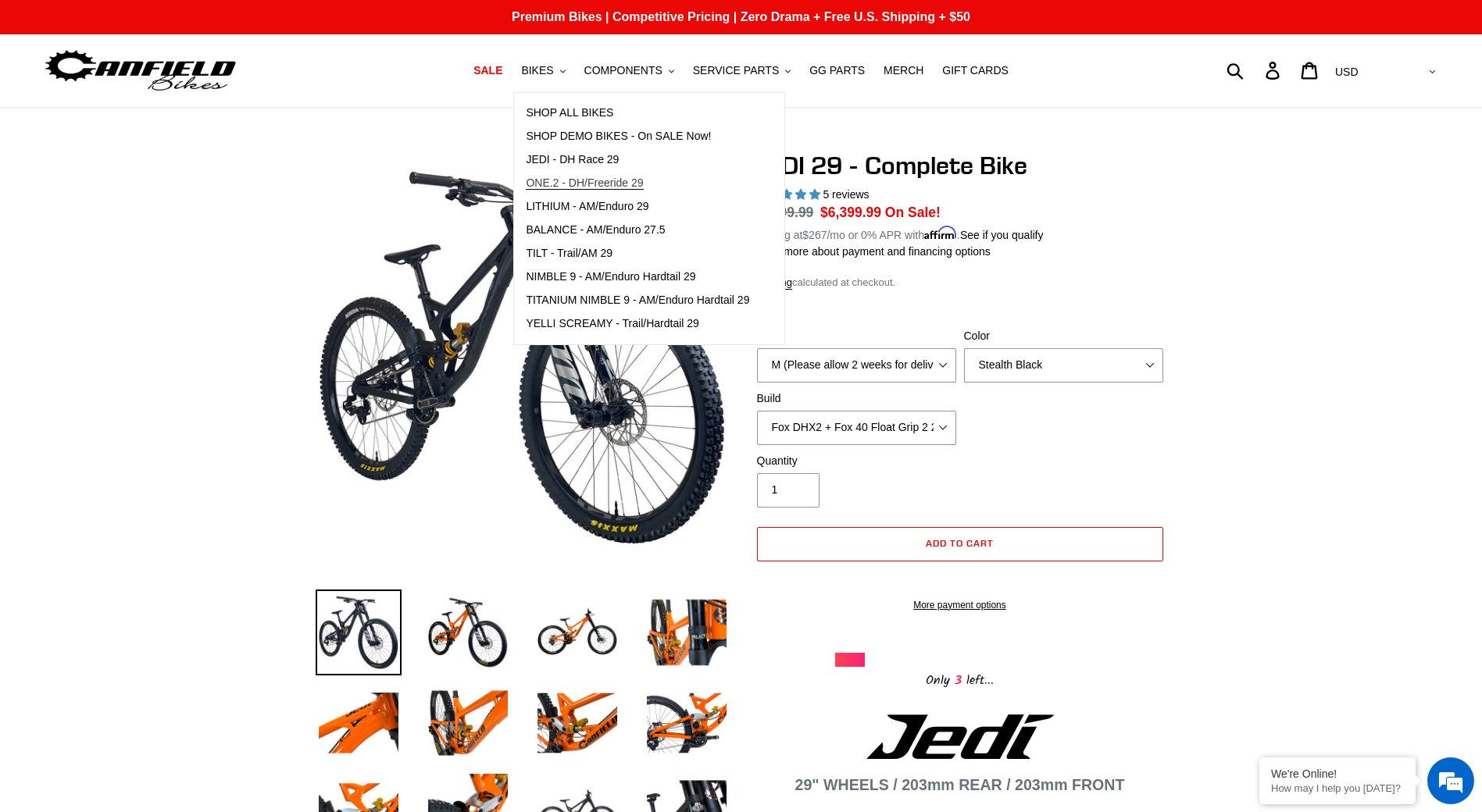
click at [609, 187] on span "ONE.2 - DH/Freeride 29" at bounding box center [584, 183] width 117 height 13
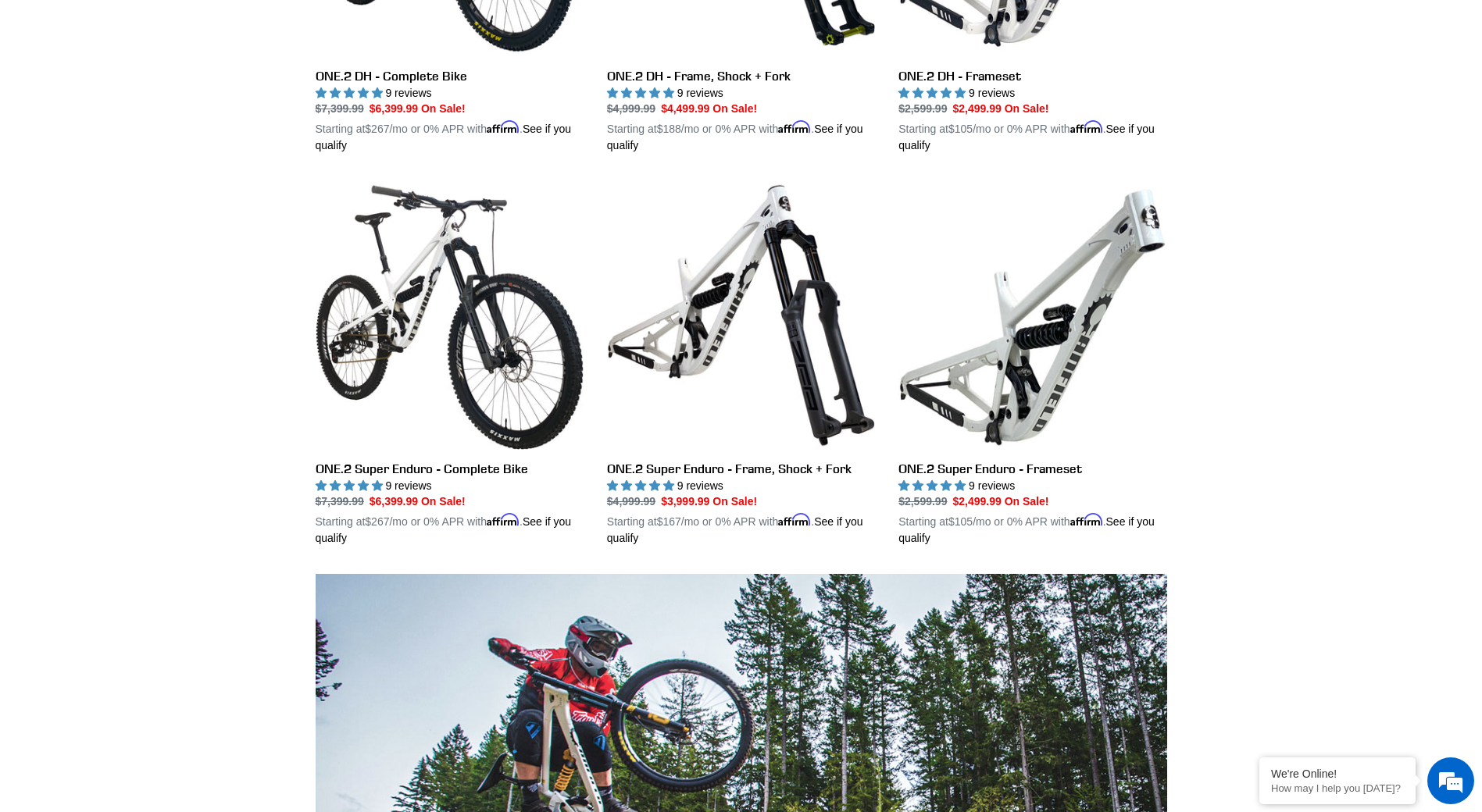
scroll to position [601, 0]
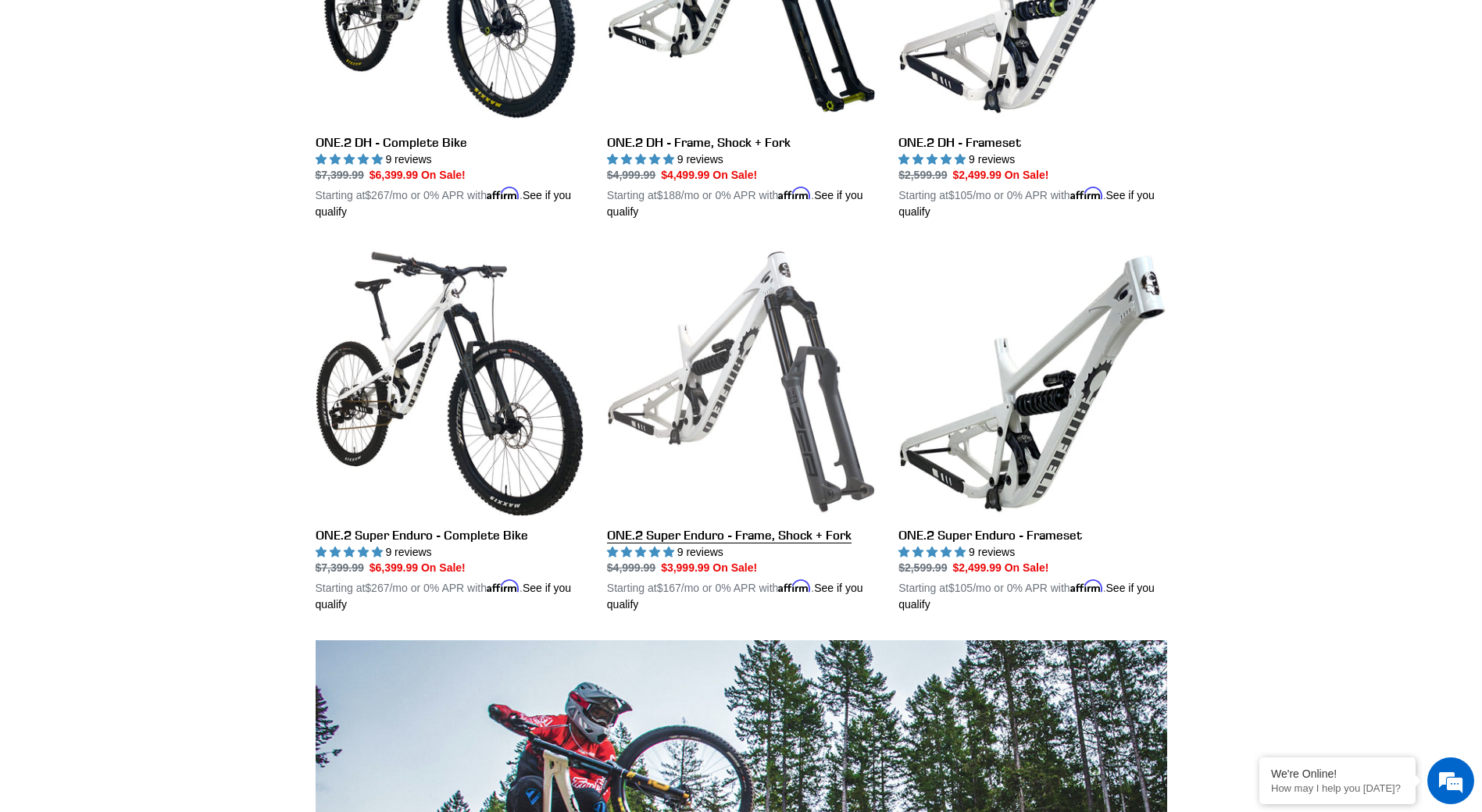
click at [785, 530] on link "ONE.2 Super Enduro - Frame, Shock + Fork" at bounding box center [741, 429] width 268 height 365
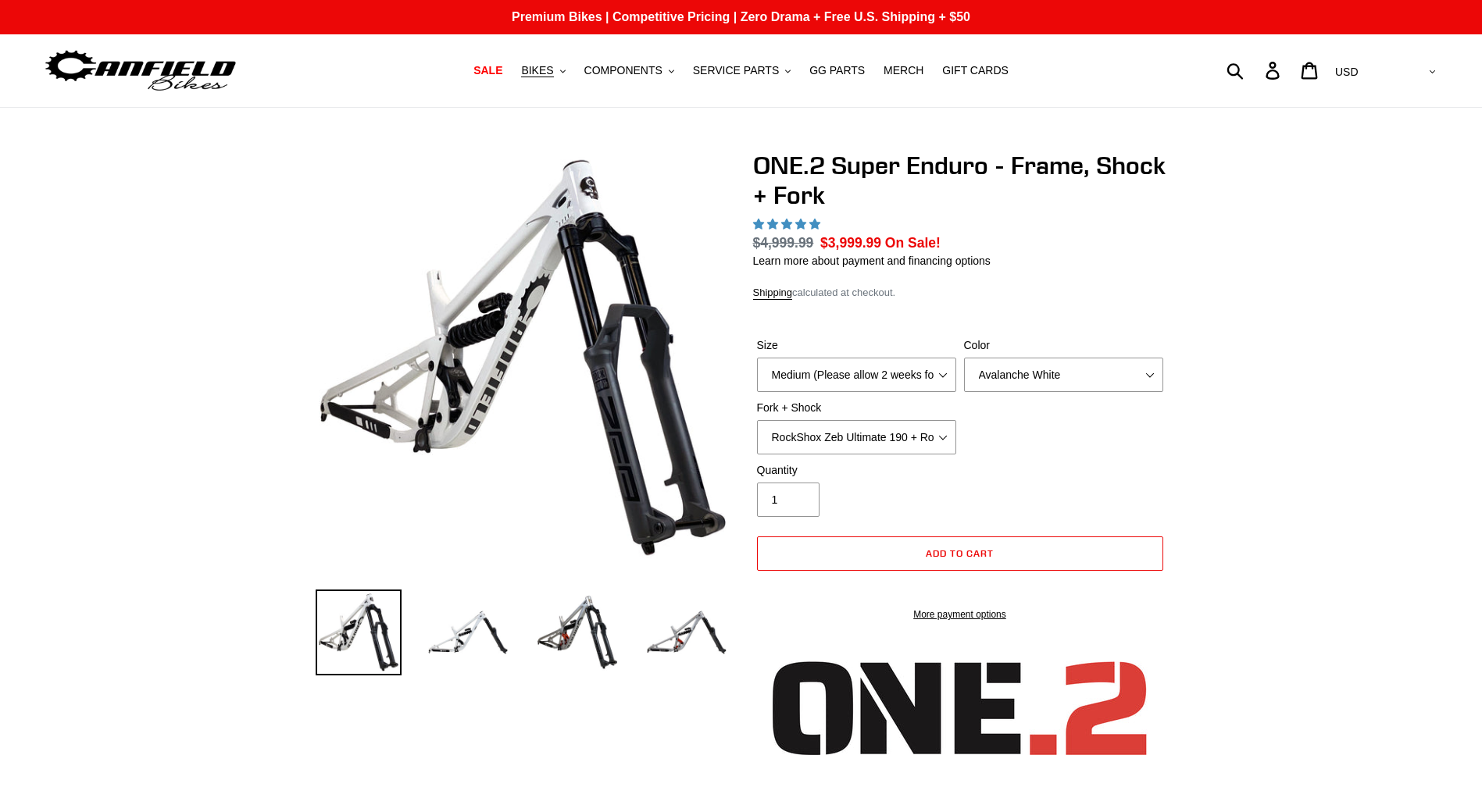
select select "highest-rating"
click at [907, 442] on select "RockShox Zeb Ultimate 190 + RockShox Vivid UltDH Coil 250x70" at bounding box center [857, 437] width 199 height 34
click at [1099, 442] on div "Size Medium (Please allow 2 weeks for delivery) Large (Sold Out) Color Avalanch…" at bounding box center [960, 400] width 414 height 125
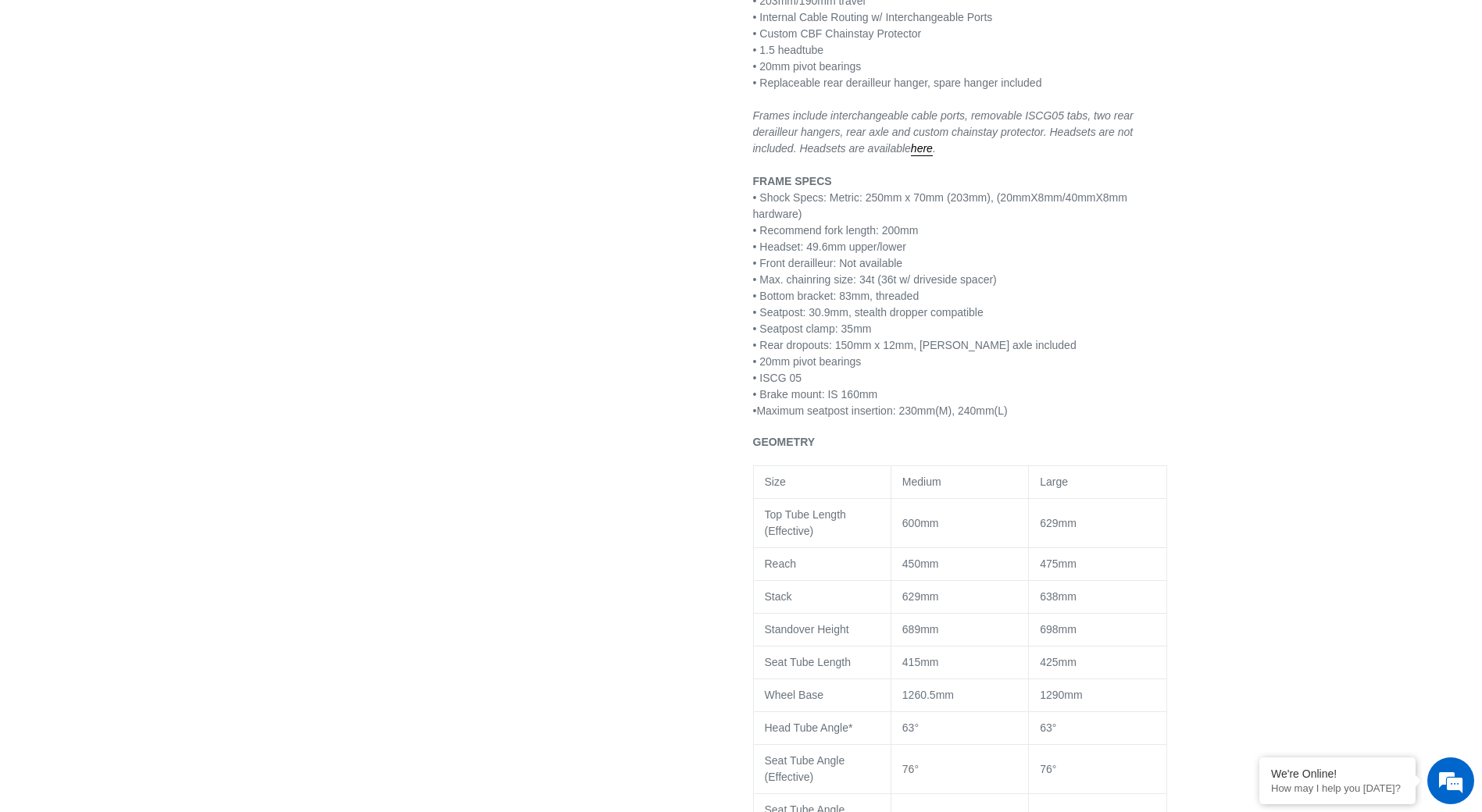
scroll to position [1171, 0]
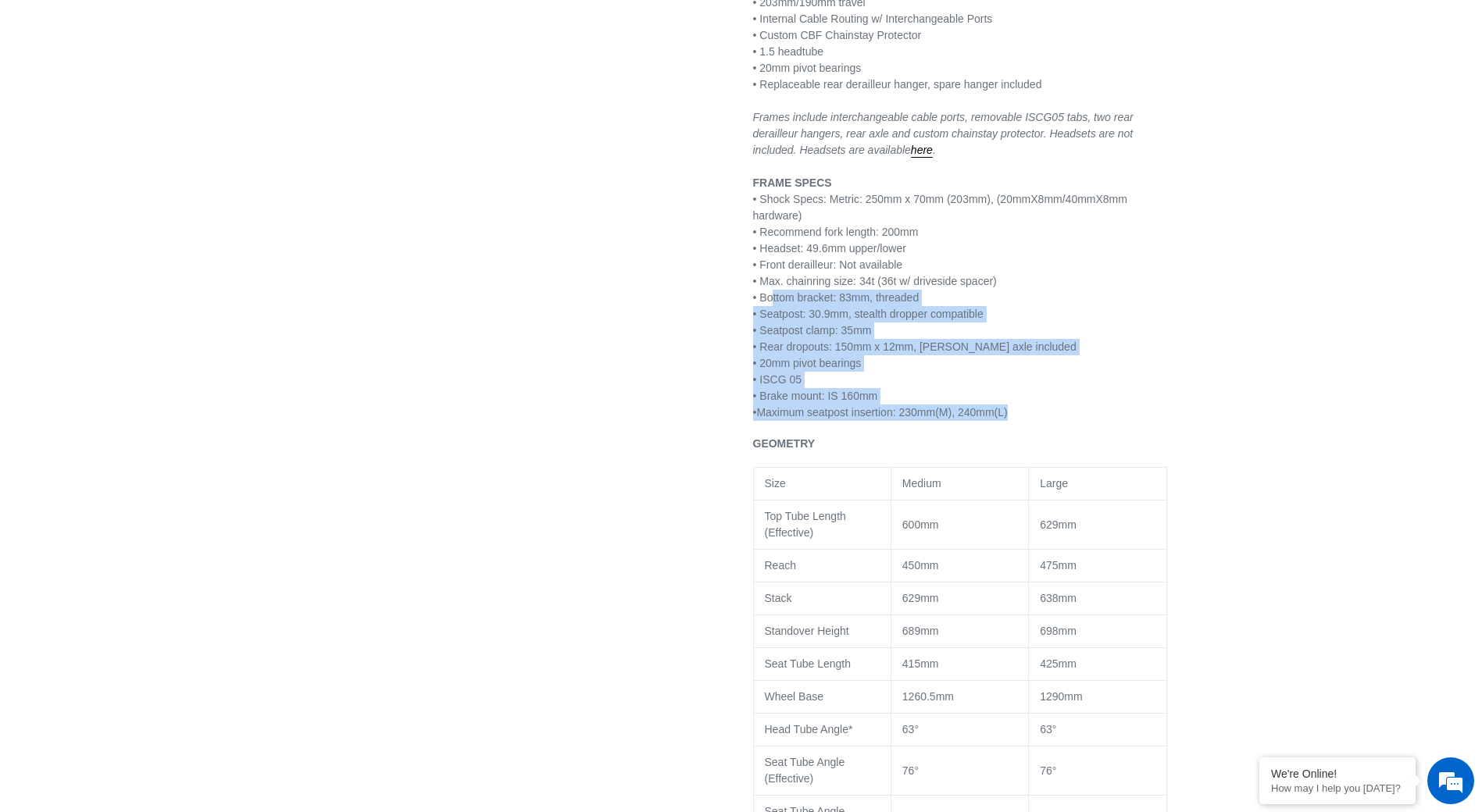
drag, startPoint x: 1014, startPoint y: 419, endPoint x: 773, endPoint y: 294, distance: 271.5
click at [773, 294] on p "FEATURES • 29” / 27.5” Downhill/Freeride • 7005 aluminum with CNC links • Paten…" at bounding box center [960, 175] width 414 height 492
drag, startPoint x: 773, startPoint y: 294, endPoint x: 770, endPoint y: 287, distance: 7.6
click at [770, 287] on p "FEATURES • 29” / 27.5” Downhill/Freeride • 7005 aluminum with CNC links • Paten…" at bounding box center [960, 175] width 414 height 492
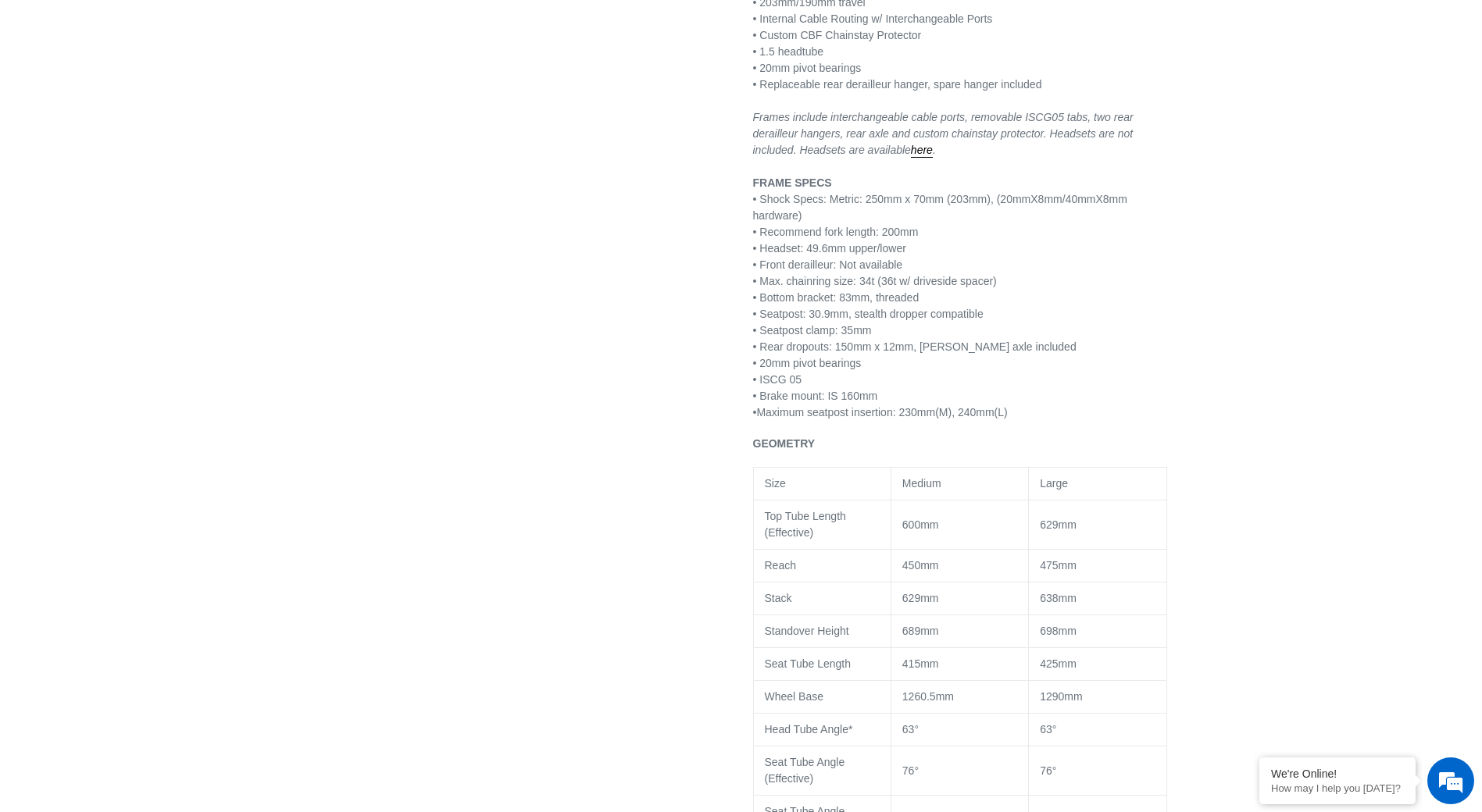
click at [995, 287] on p "FEATURES • 29” / 27.5” Downhill/Freeride • 7005 aluminum with CNC links • Paten…" at bounding box center [960, 175] width 414 height 492
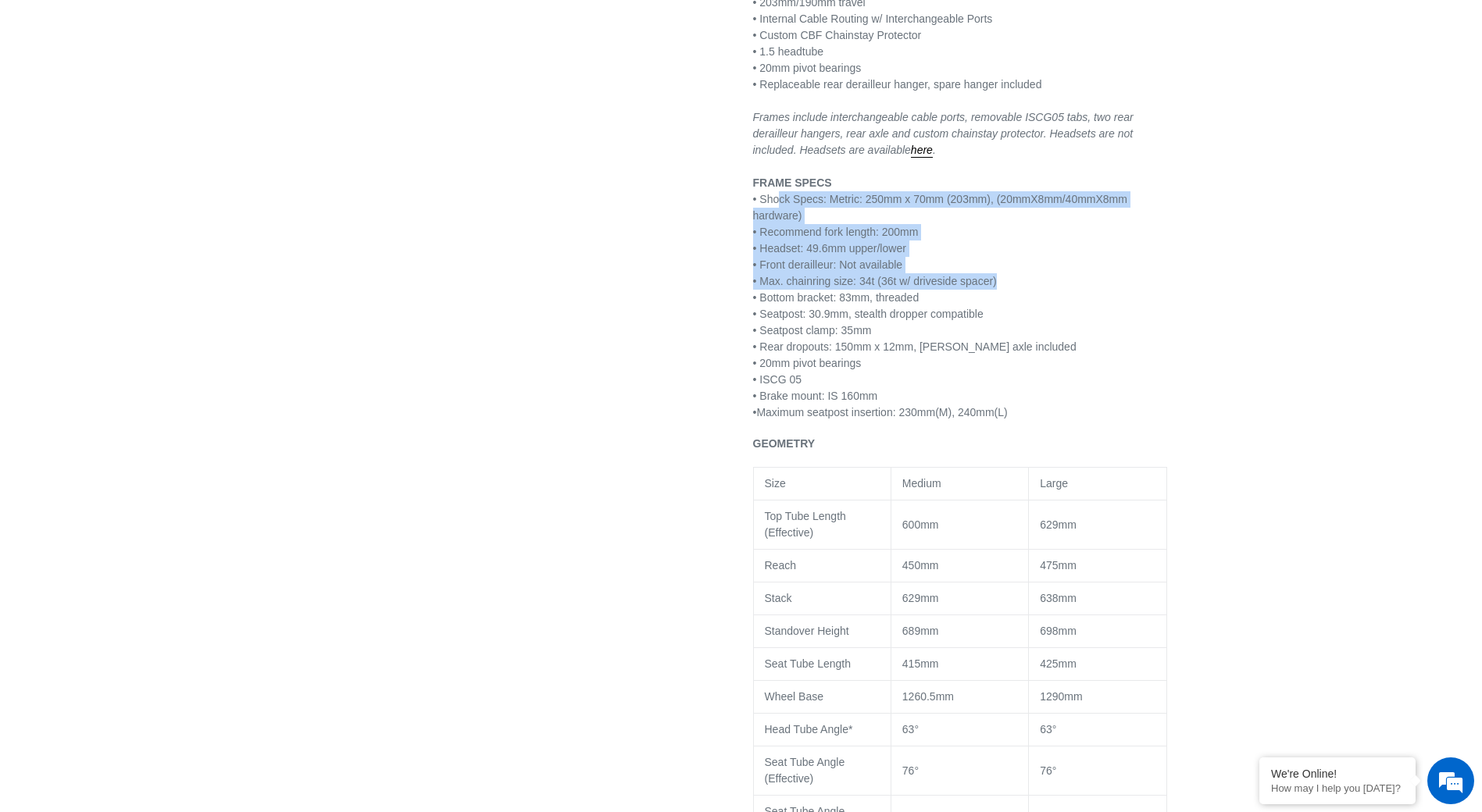
drag, startPoint x: 983, startPoint y: 282, endPoint x: 781, endPoint y: 197, distance: 219.2
click at [781, 197] on p "FEATURES • 29” / 27.5” Downhill/Freeride • 7005 aluminum with CNC links • Paten…" at bounding box center [960, 175] width 414 height 492
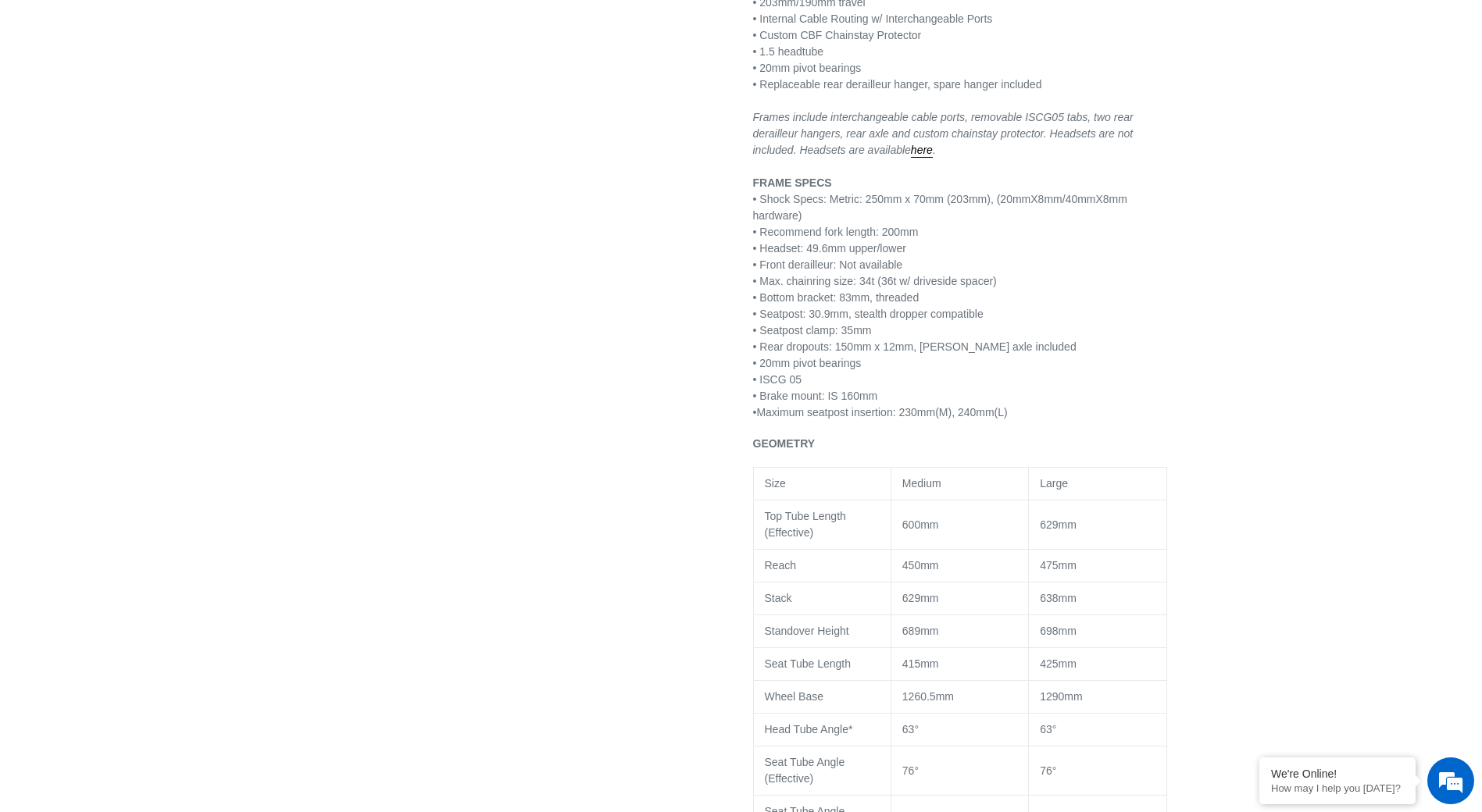
click at [1191, 316] on div "Previous slide" at bounding box center [741, 122] width 937 height 2284
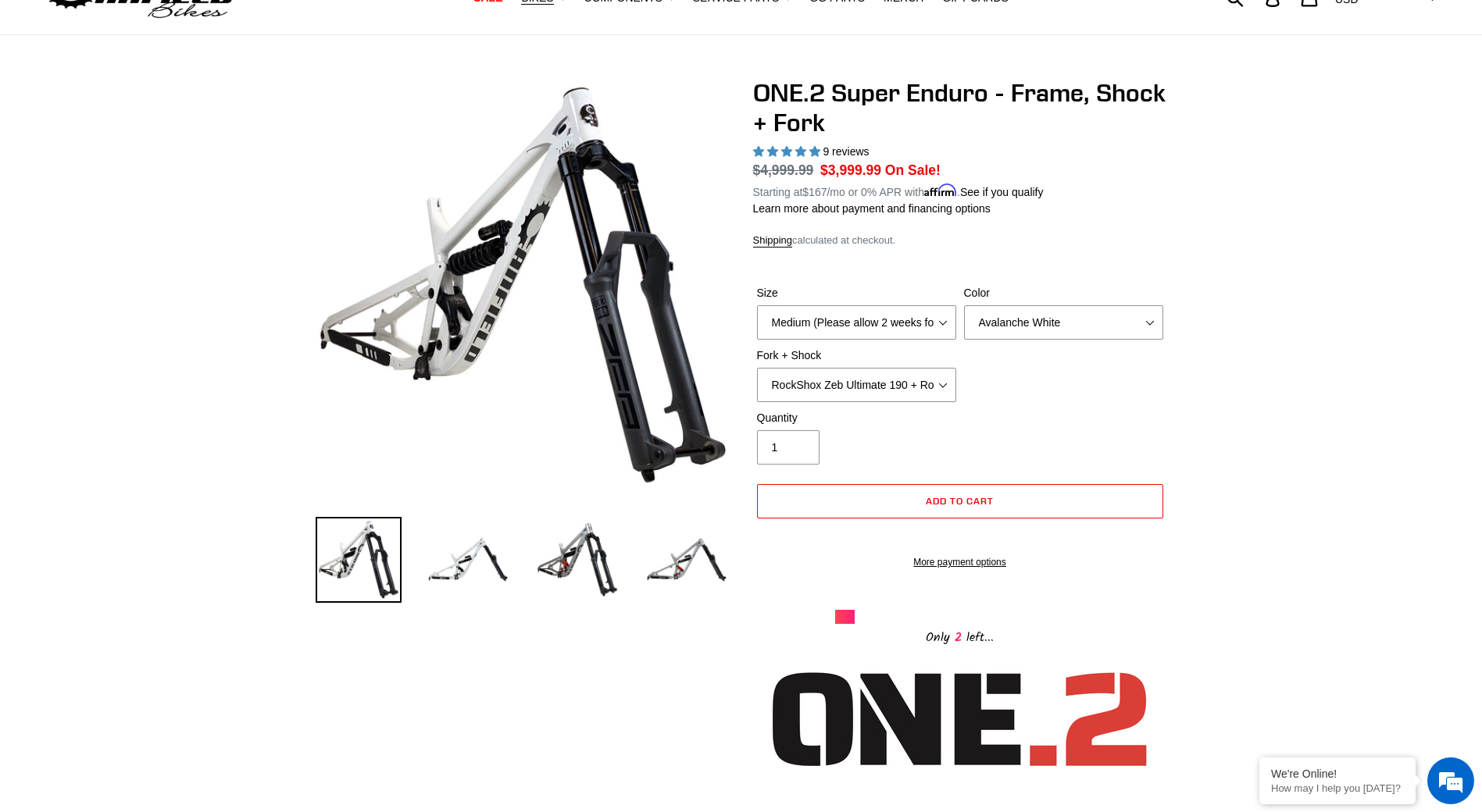
scroll to position [0, 0]
